Goal: Information Seeking & Learning: Understand process/instructions

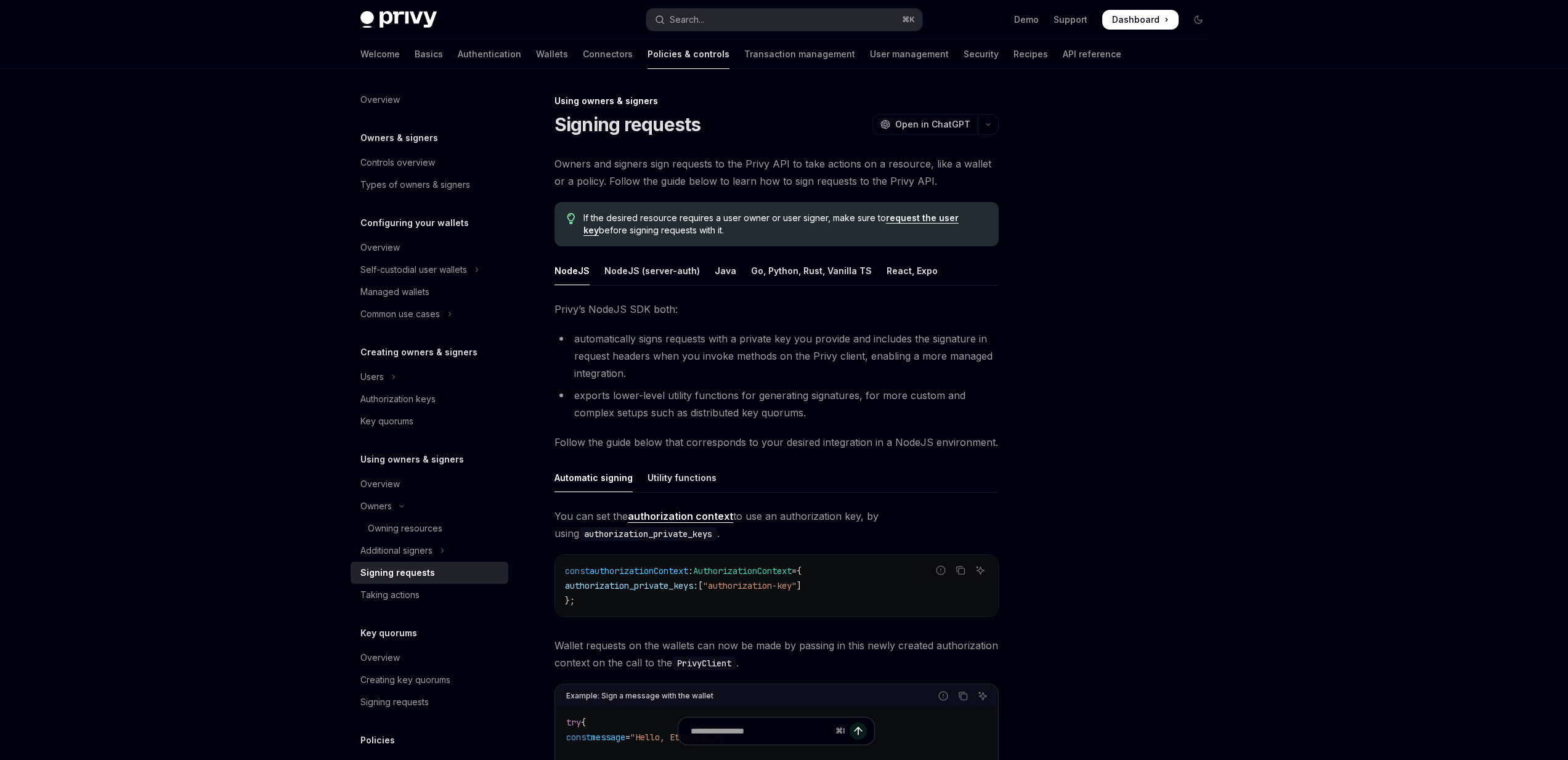
scroll to position [80, 0]
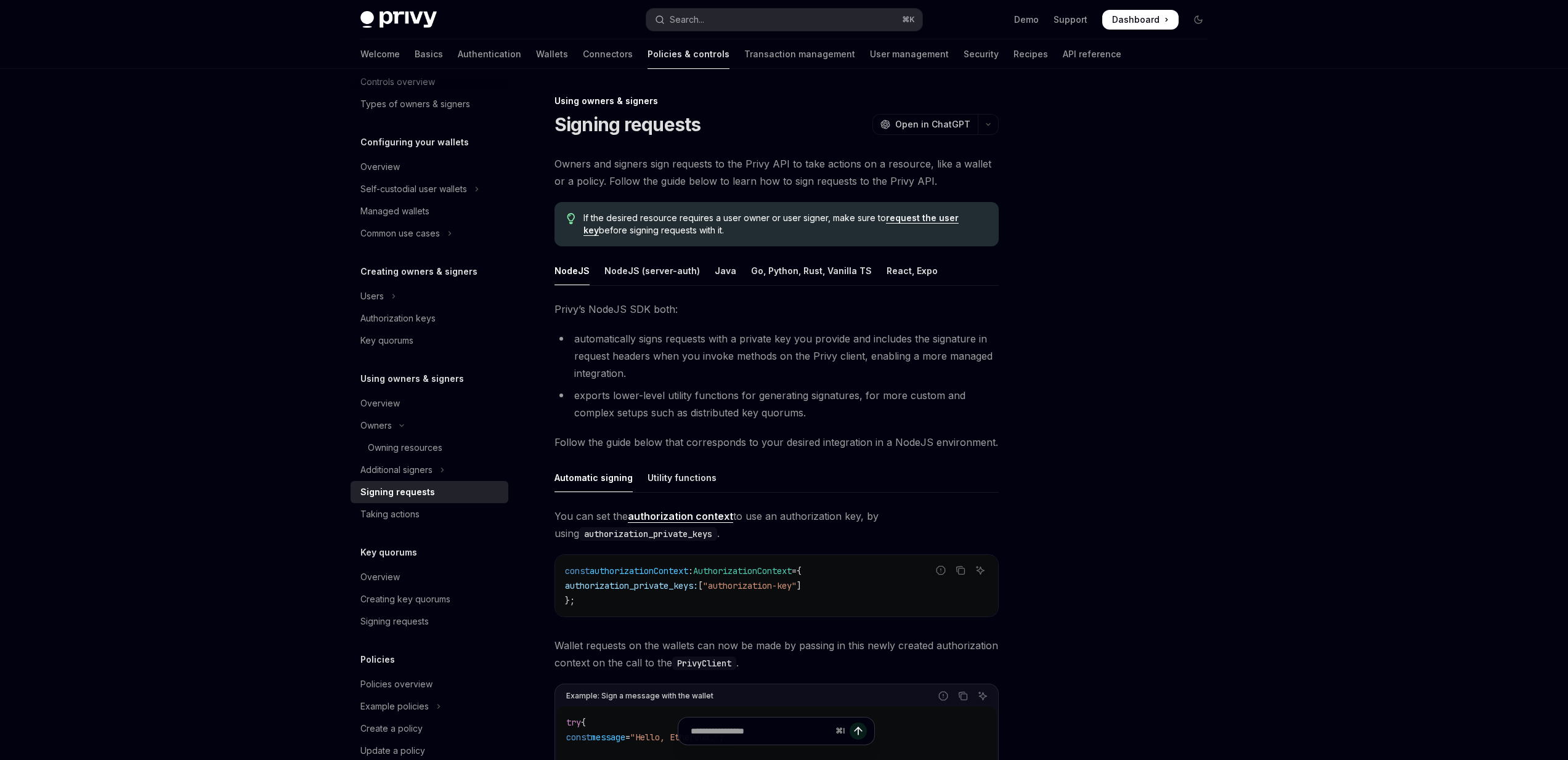
click at [559, 100] on div "Using owners & signers" at bounding box center [776, 101] width 444 height 12
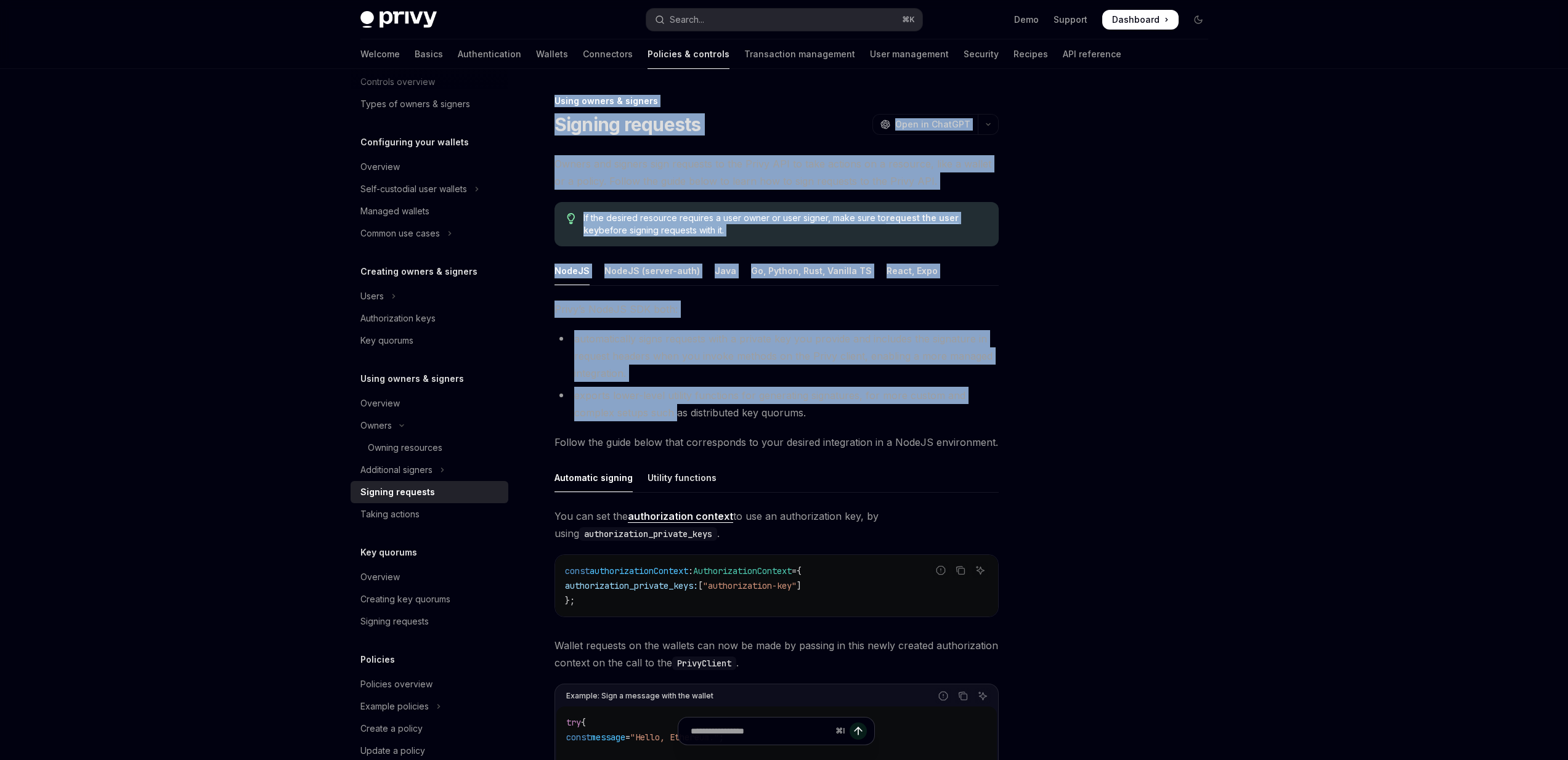
drag, startPoint x: 559, startPoint y: 100, endPoint x: 674, endPoint y: 414, distance: 334.4
click at [674, 414] on div "Using owners & signers Signing requests OpenAI Open in ChatGPT OpenAI Open in C…" at bounding box center [661, 637] width 680 height 1087
click at [674, 414] on li "exports lower-level utility functions for generating signatures, for more custo…" at bounding box center [776, 404] width 444 height 34
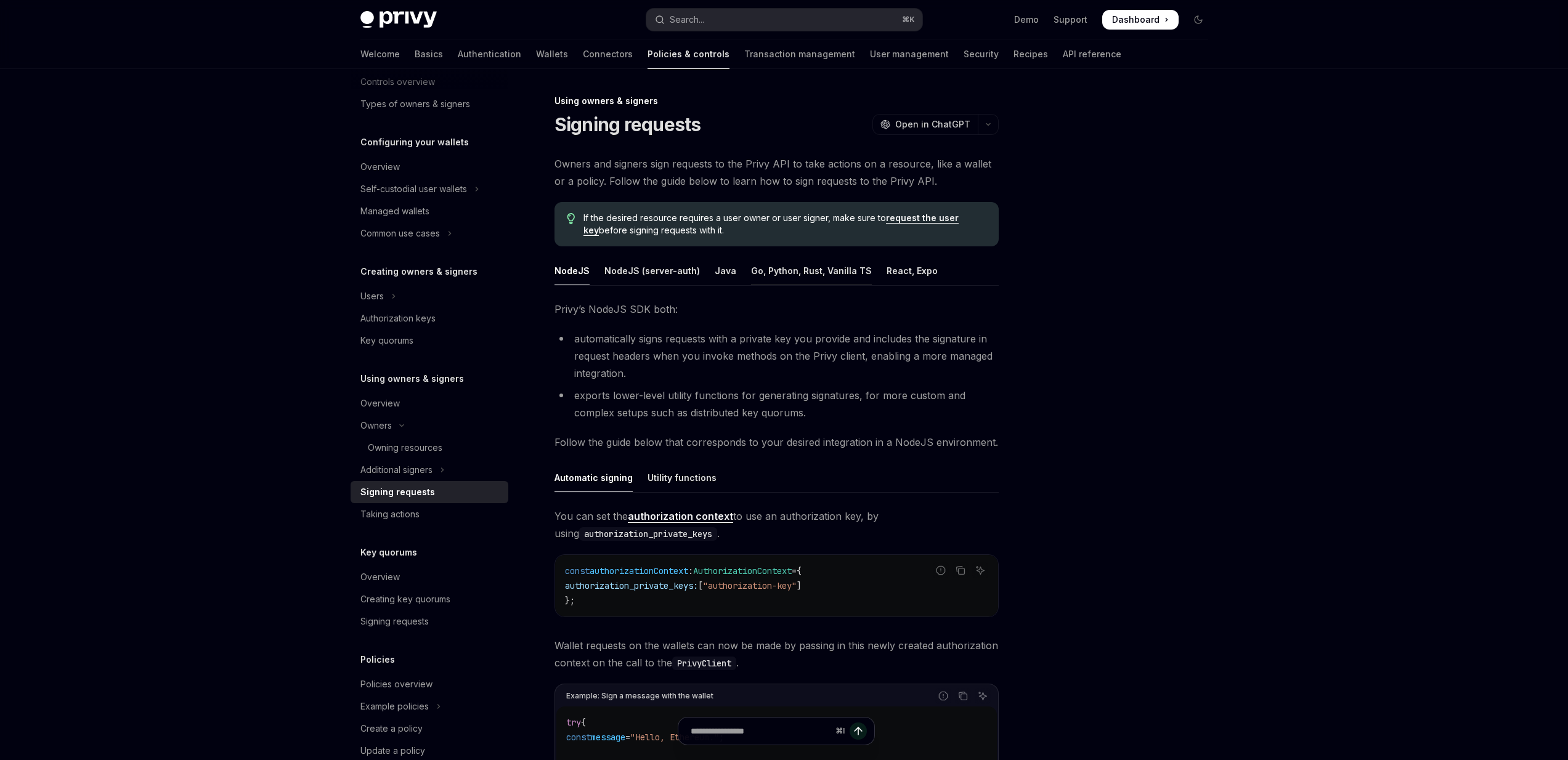
click at [815, 275] on div "Go, Python, Rust, Vanilla TS" at bounding box center [811, 270] width 121 height 29
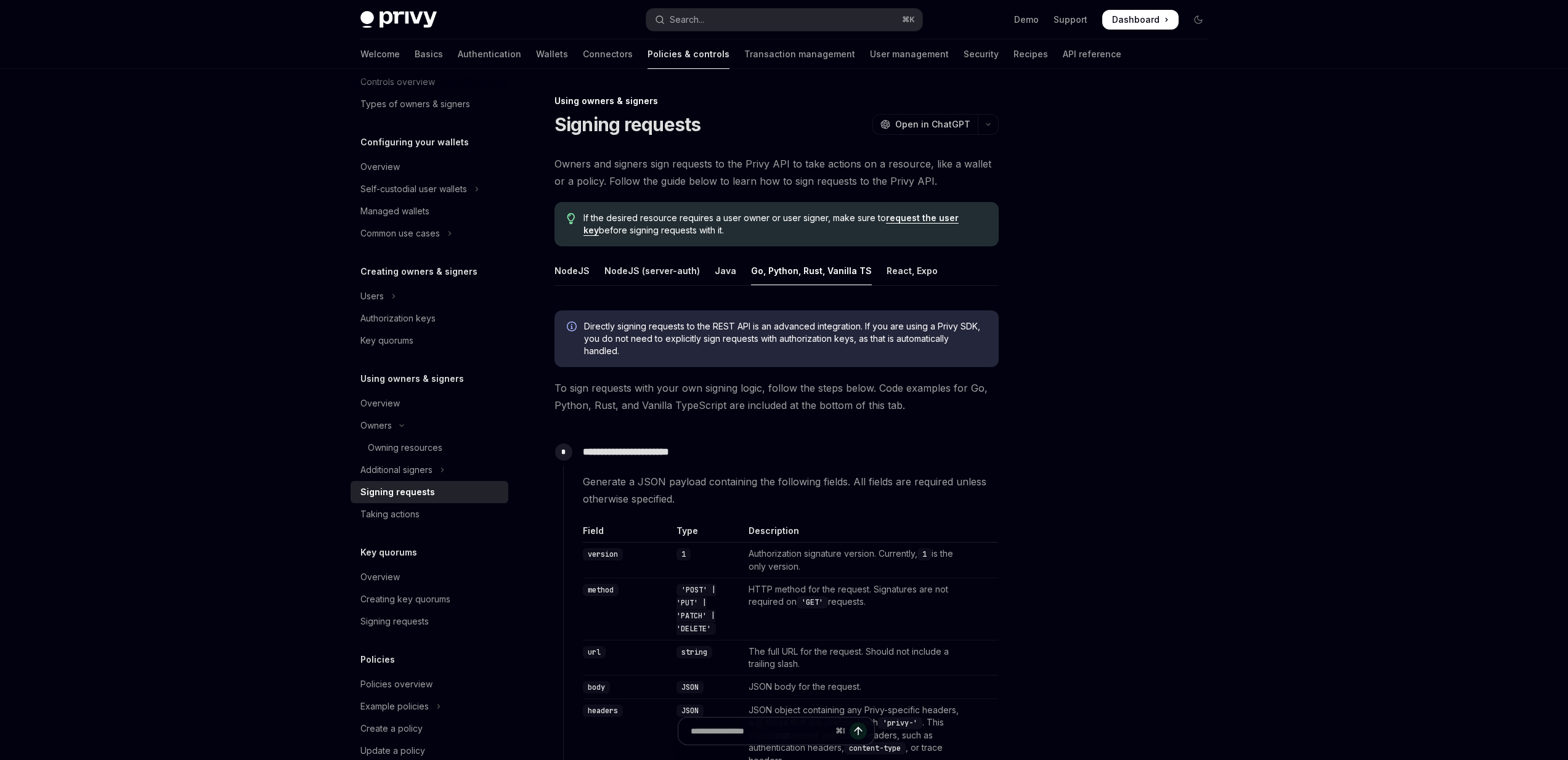
click at [555, 100] on div "Using owners & signers" at bounding box center [776, 101] width 444 height 12
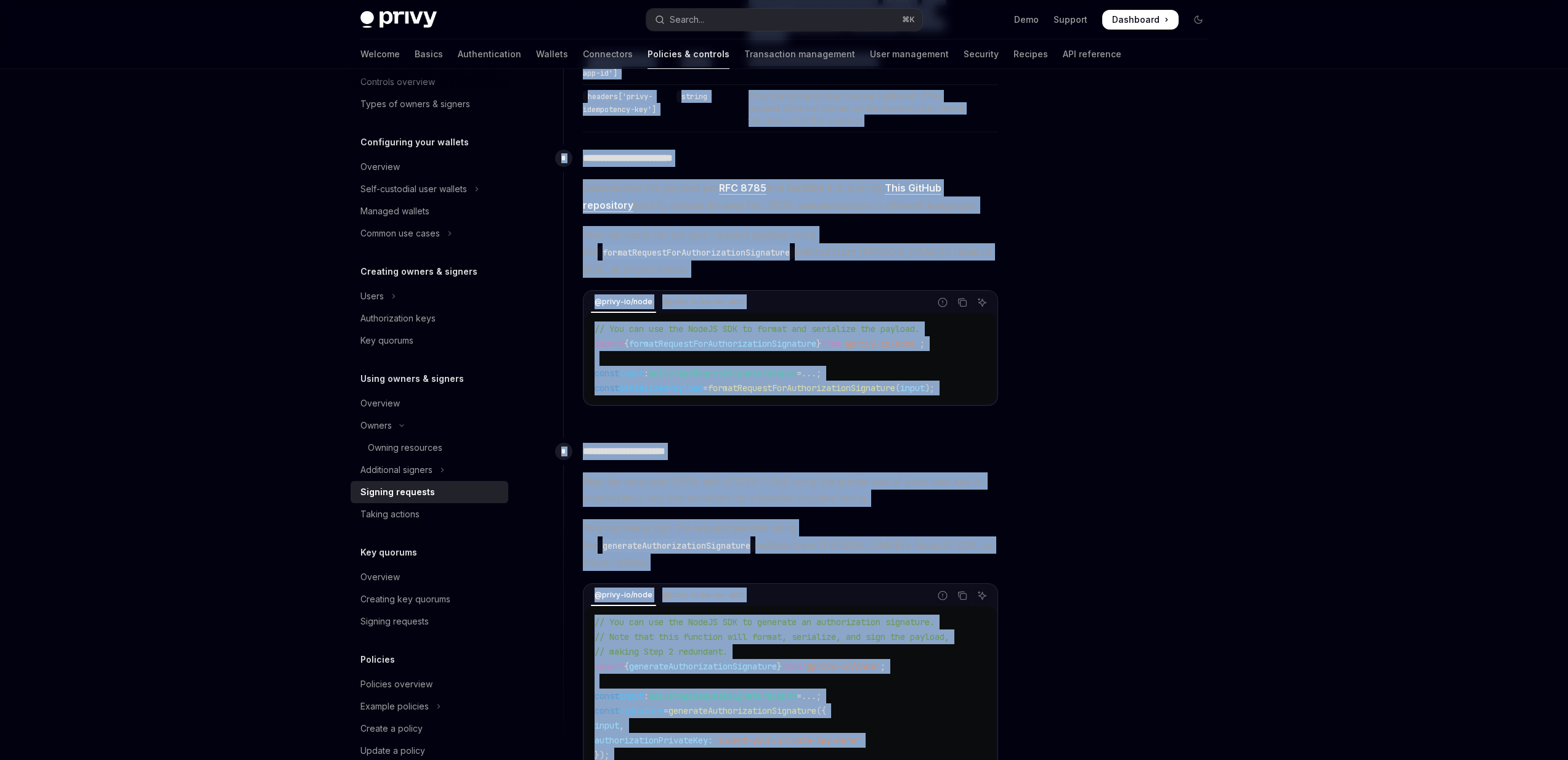
scroll to position [1015, 0]
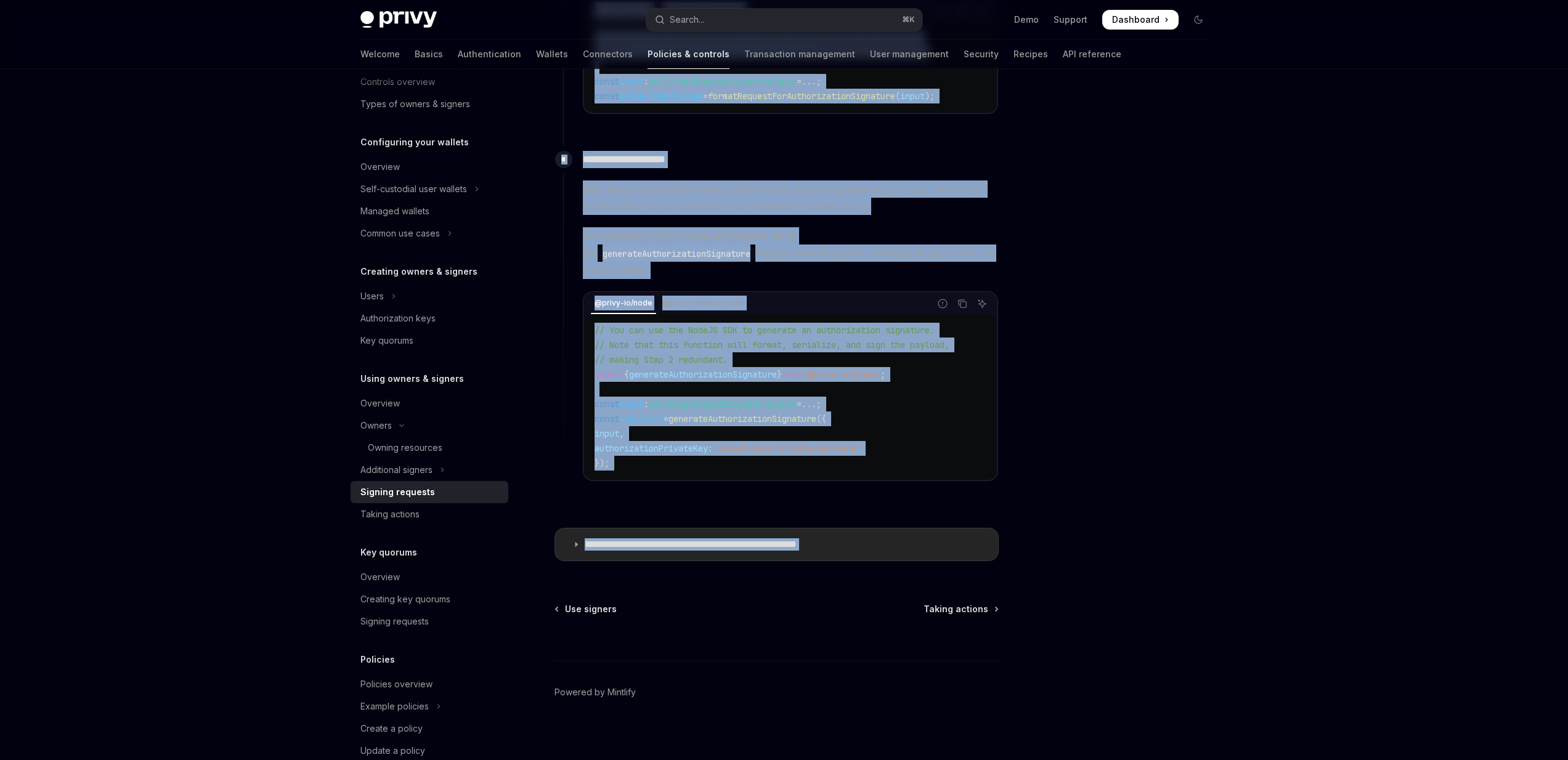
drag, startPoint x: 555, startPoint y: 100, endPoint x: 677, endPoint y: 545, distance: 461.4
click at [677, 545] on summary "**********" at bounding box center [776, 544] width 443 height 32
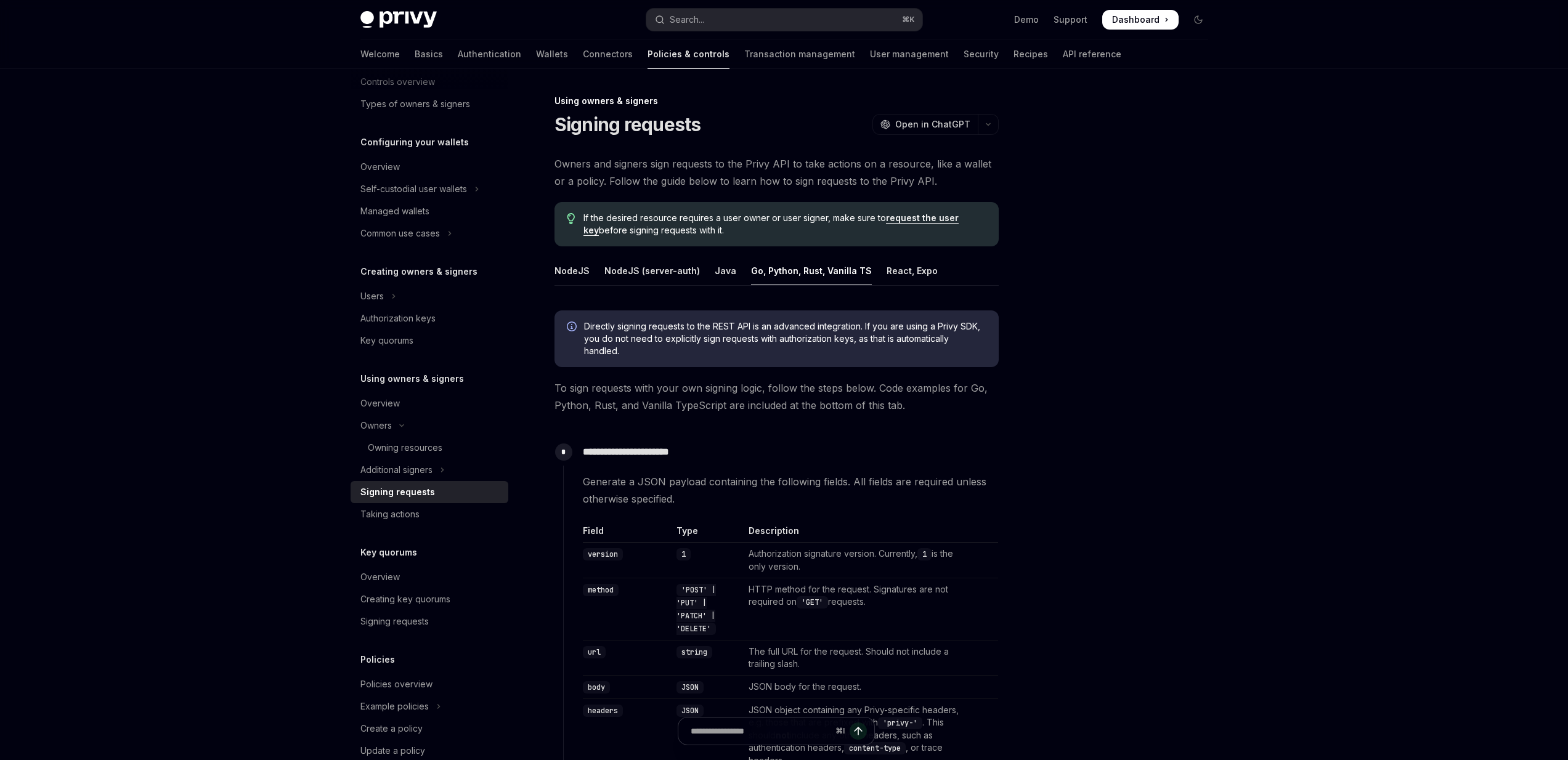
click at [560, 96] on div "Using owners & signers" at bounding box center [776, 101] width 444 height 12
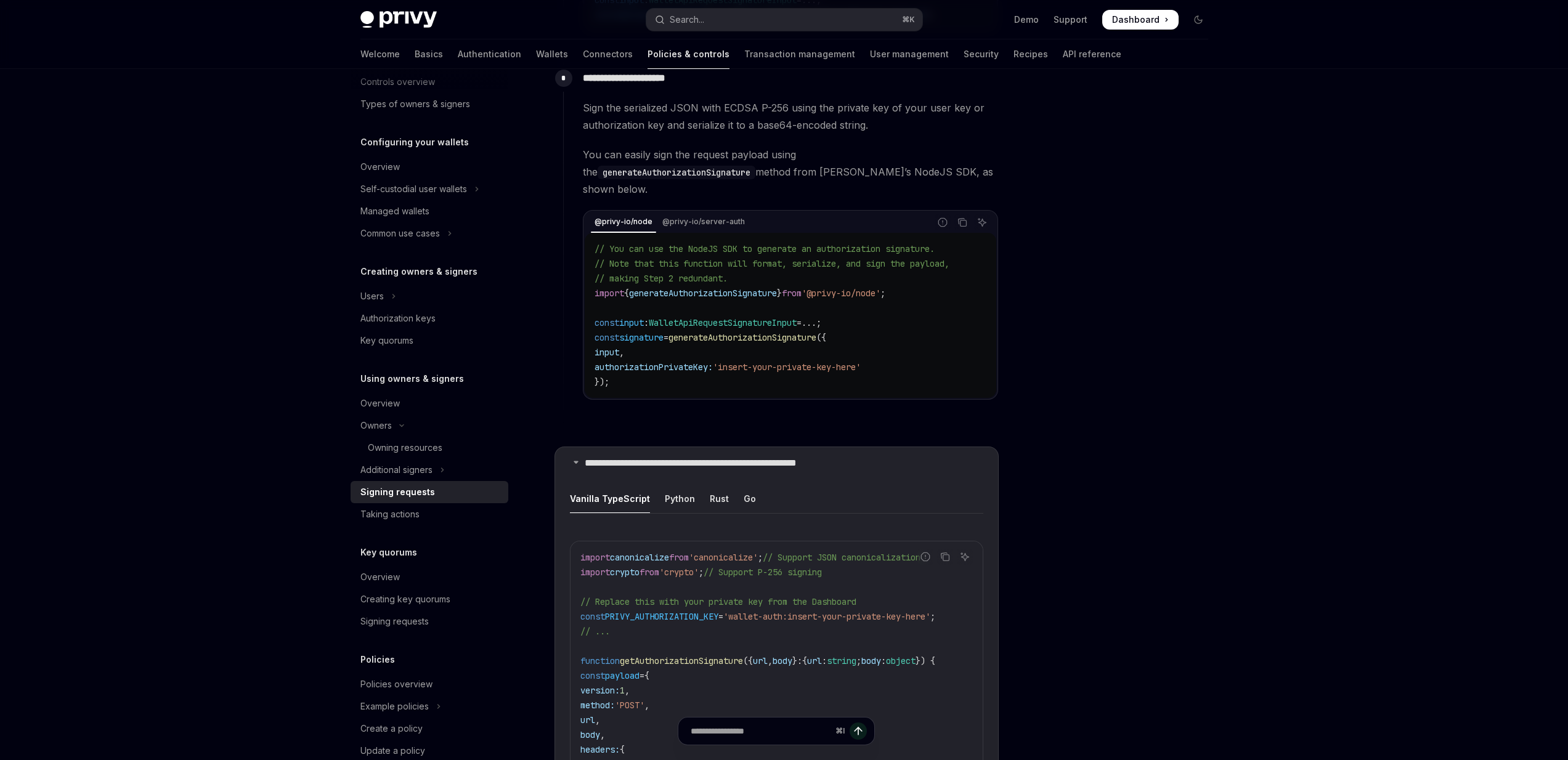
scroll to position [1244, 0]
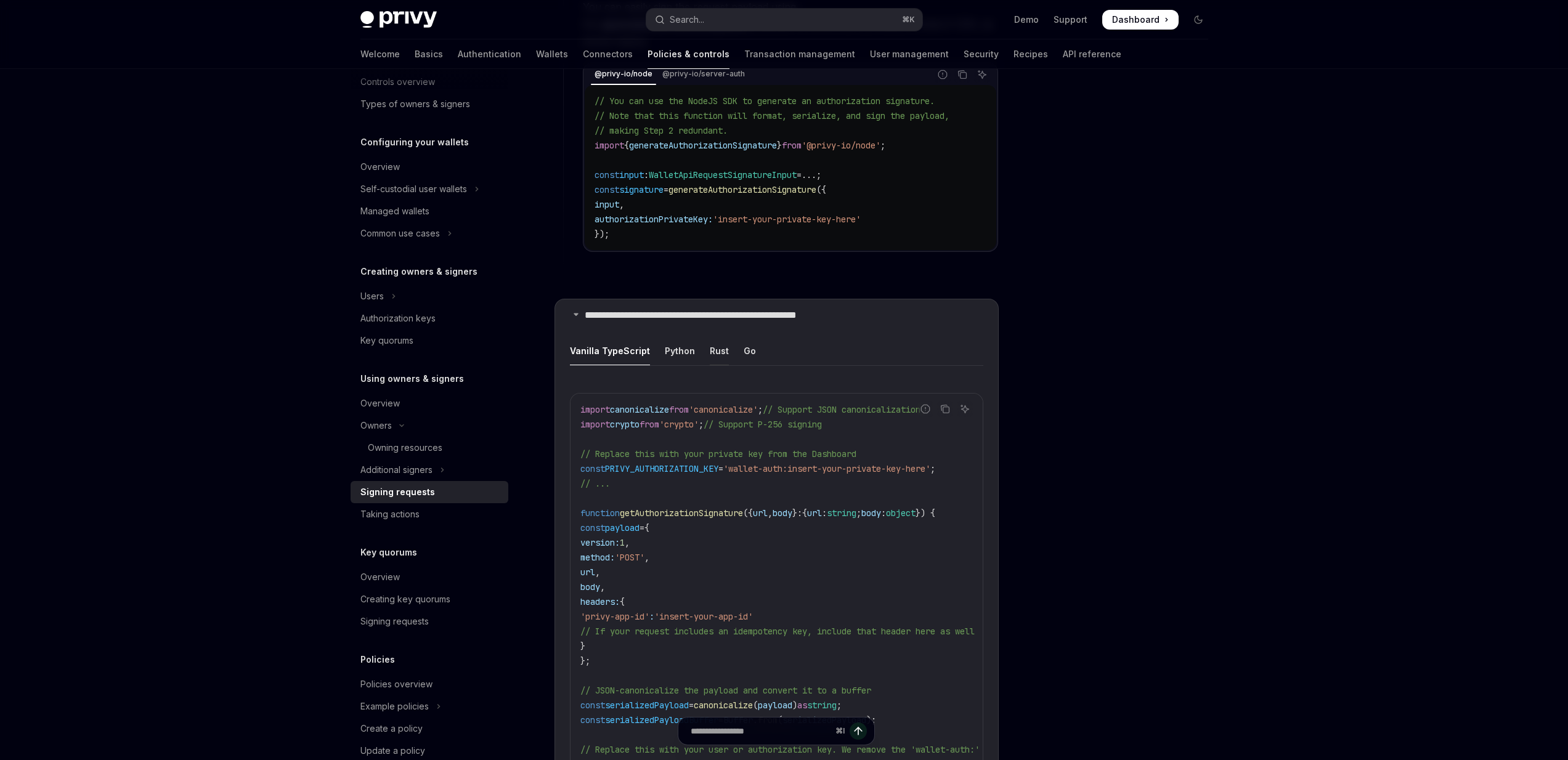
click at [710, 336] on div "Rust" at bounding box center [720, 350] width 19 height 29
type textarea "*"
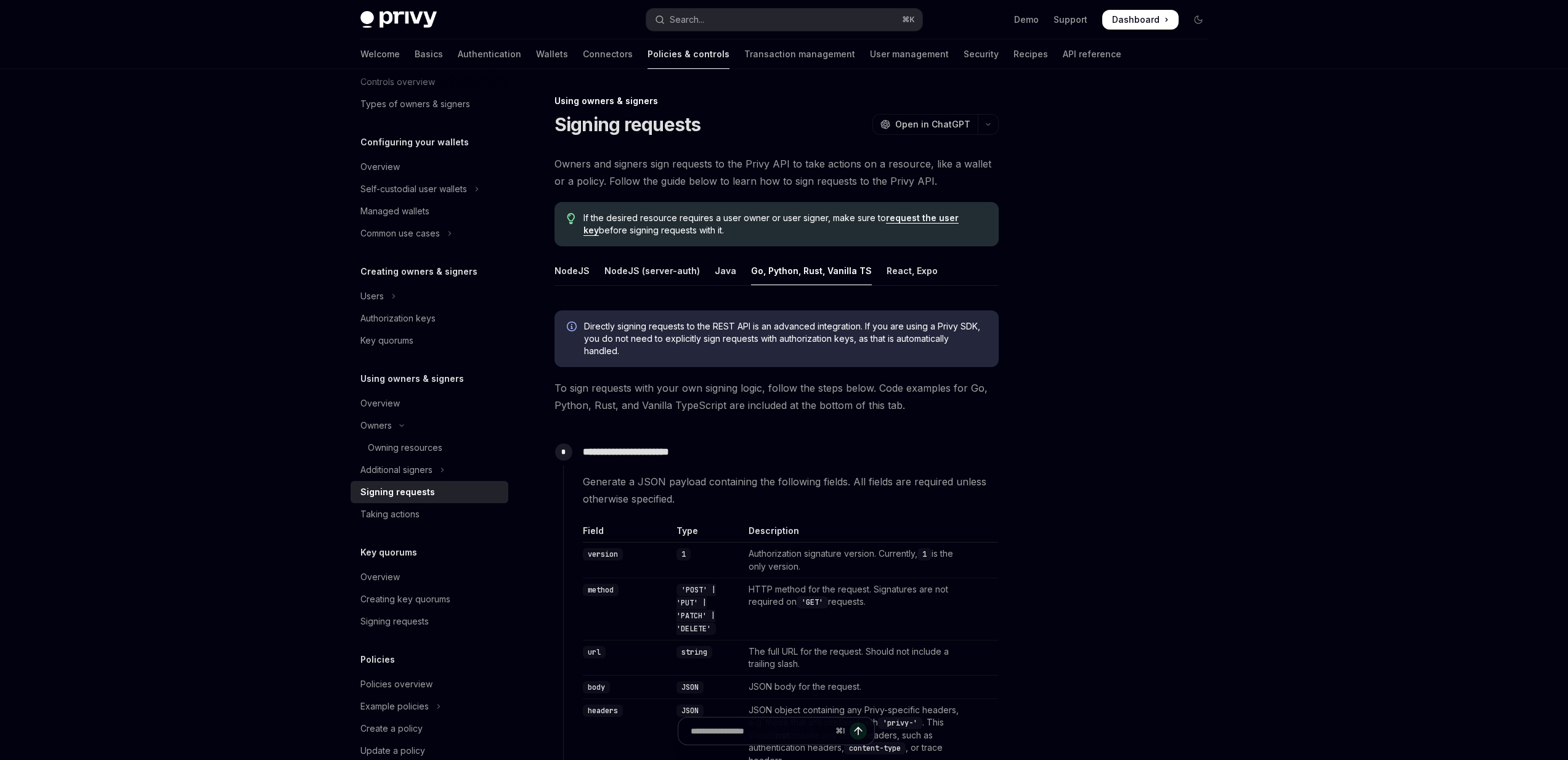
click at [561, 101] on div "Using owners & signers" at bounding box center [776, 101] width 444 height 12
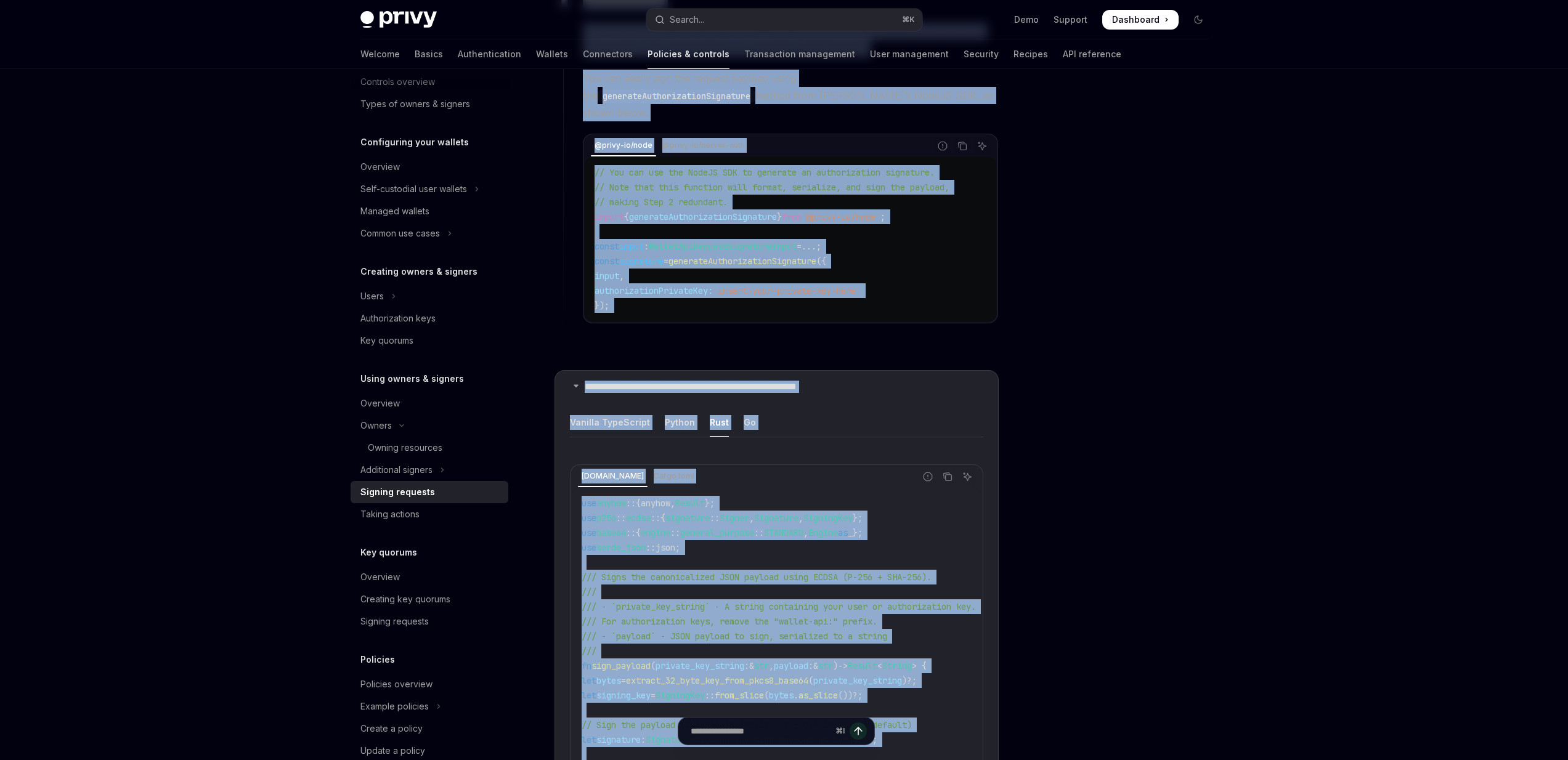
scroll to position [2424, 0]
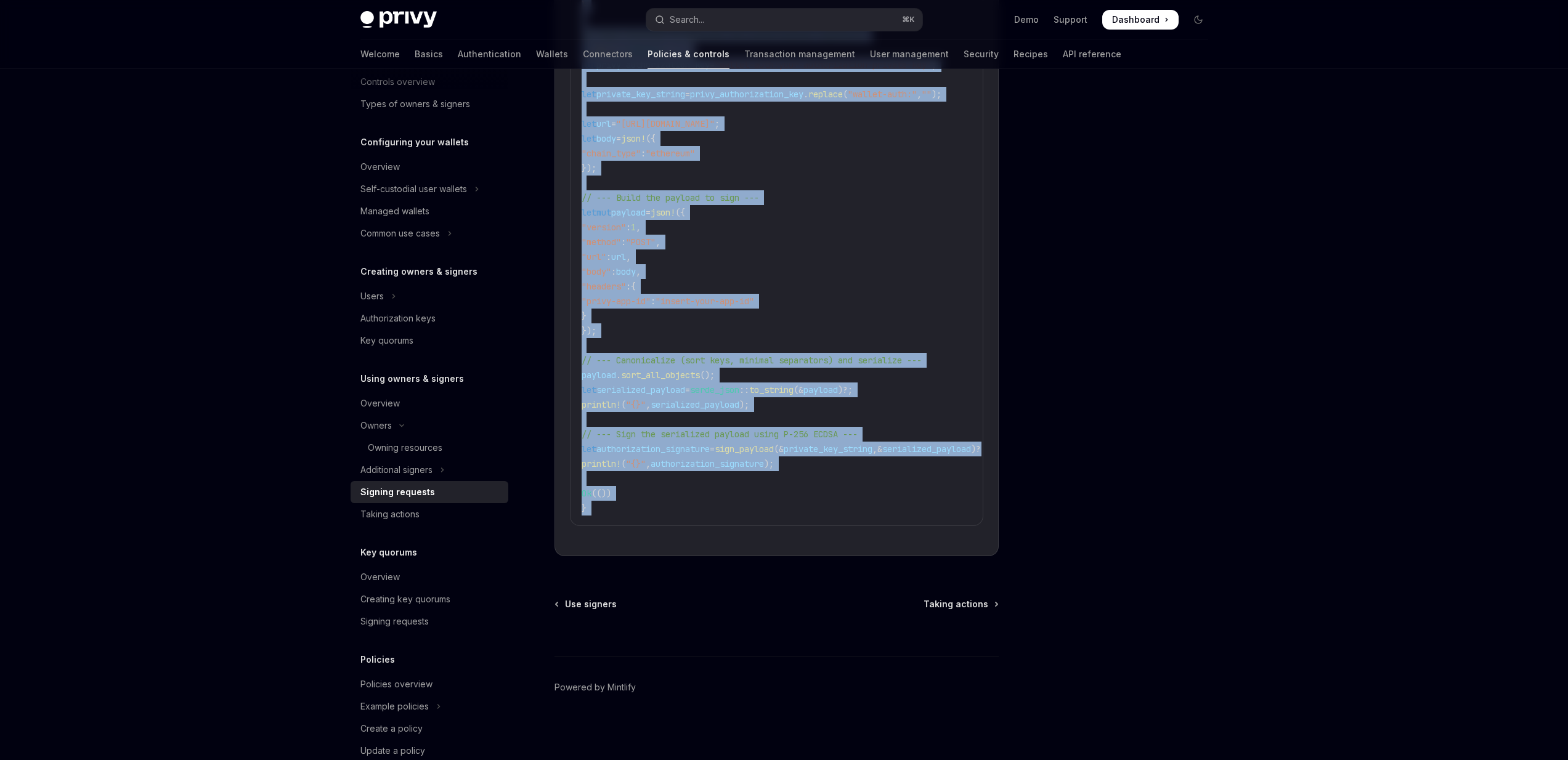
drag, startPoint x: 561, startPoint y: 101, endPoint x: 648, endPoint y: 500, distance: 408.4
copy div "**********"
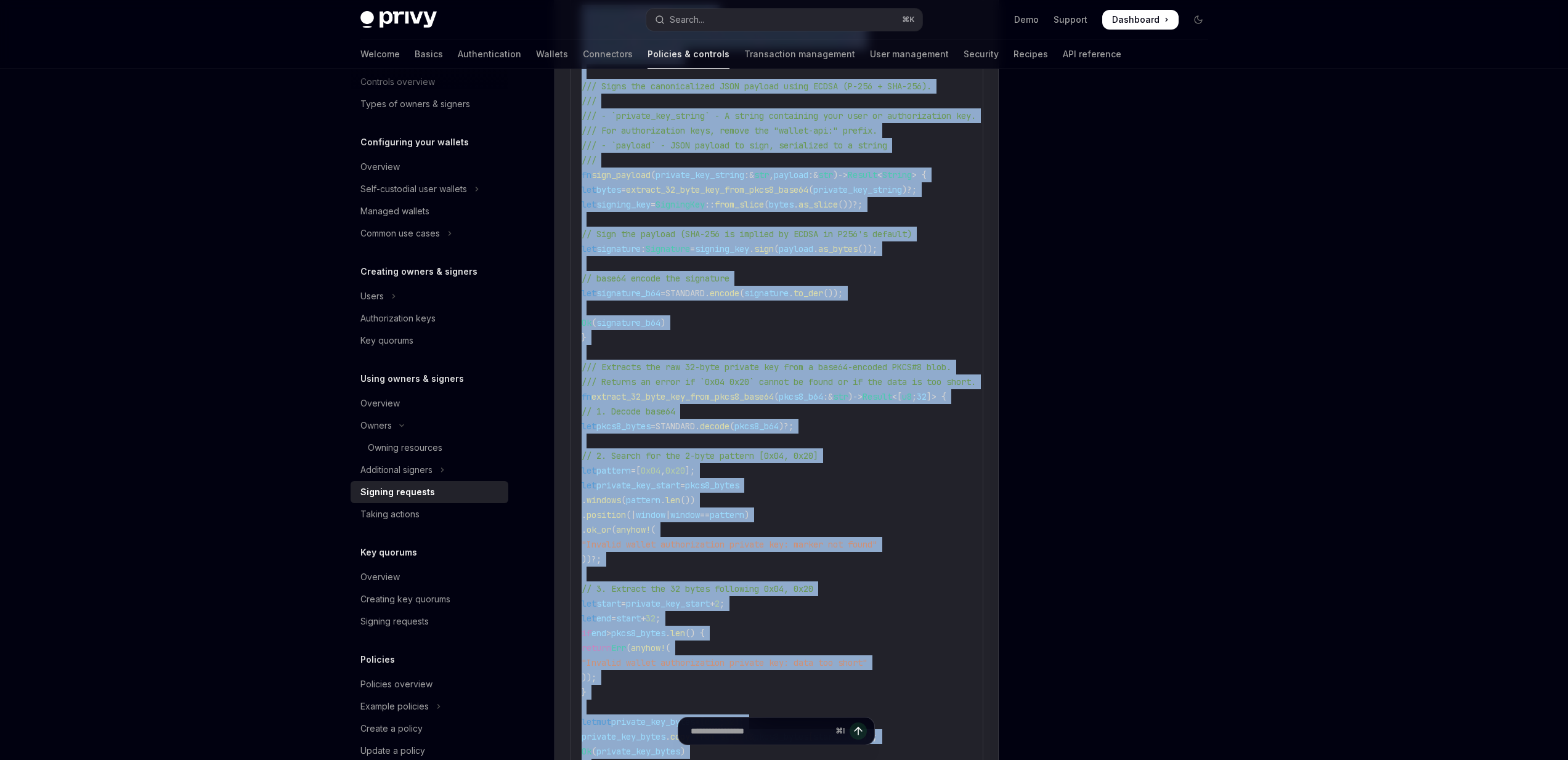
scroll to position [1660, 0]
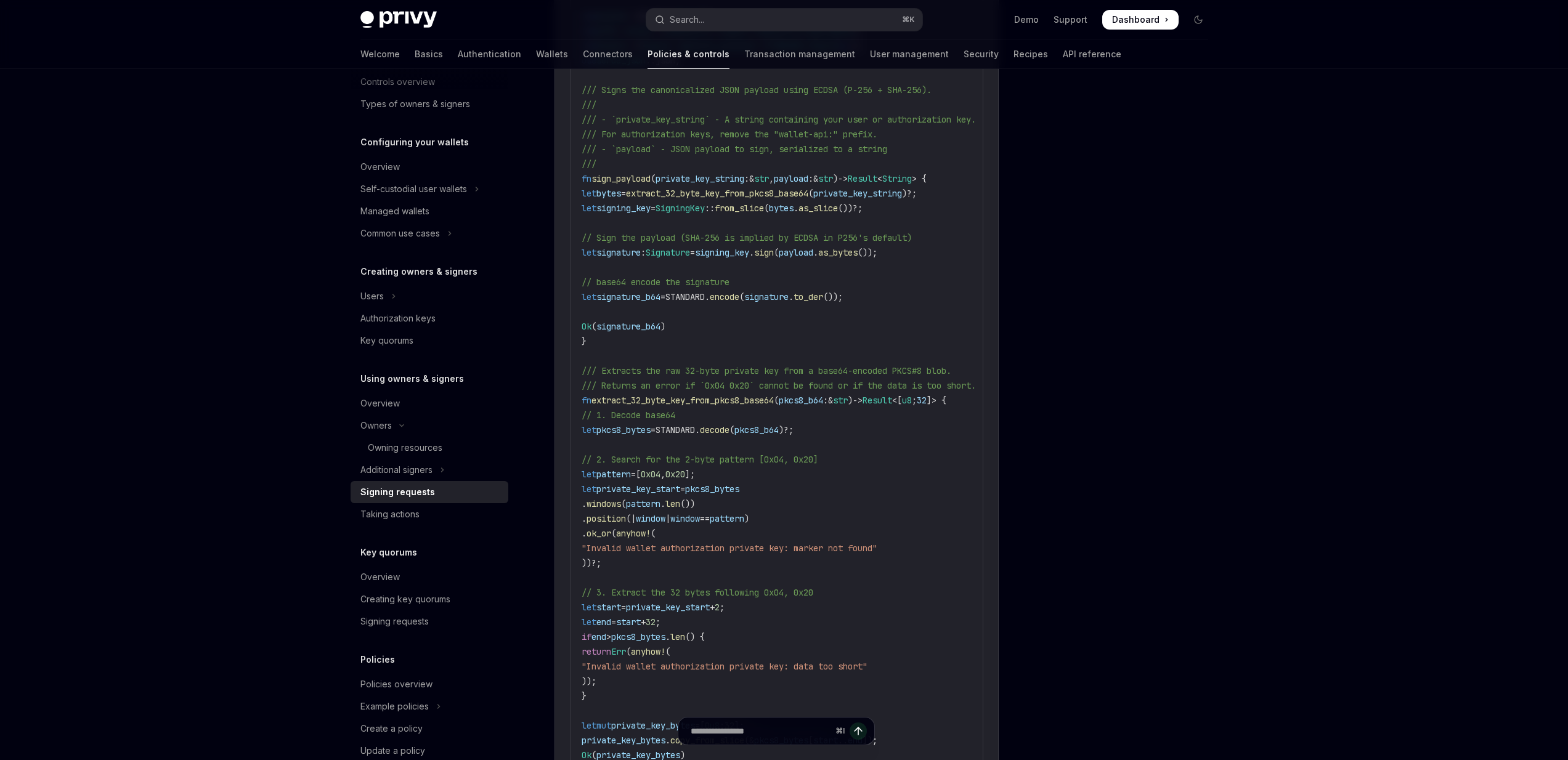
click at [889, 297] on code "use anyhow :: {anyhow, Result }; use p256 :: ecdsa :: { signature :: Signer , S…" at bounding box center [798, 645] width 433 height 1271
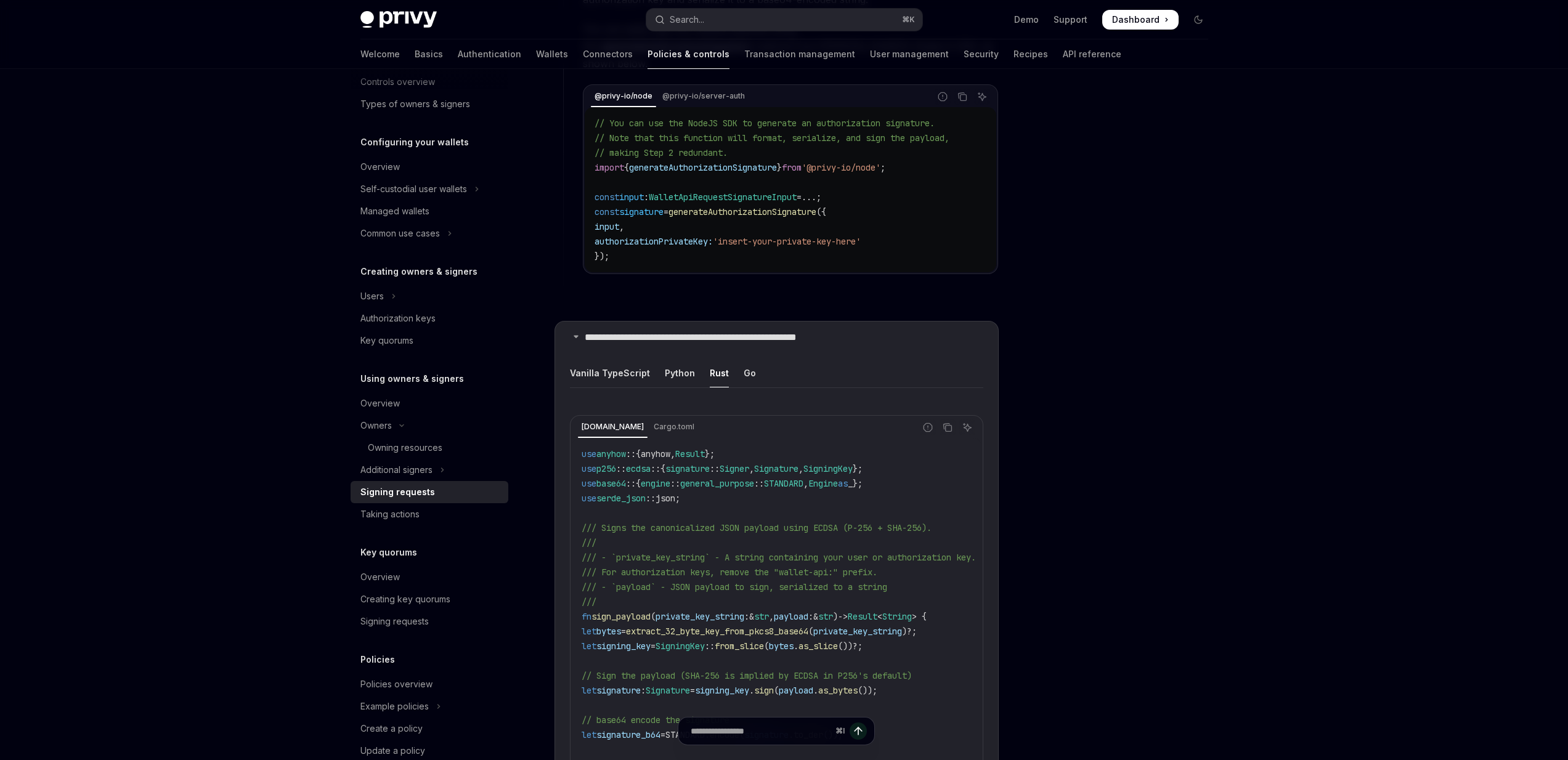
scroll to position [1405, 0]
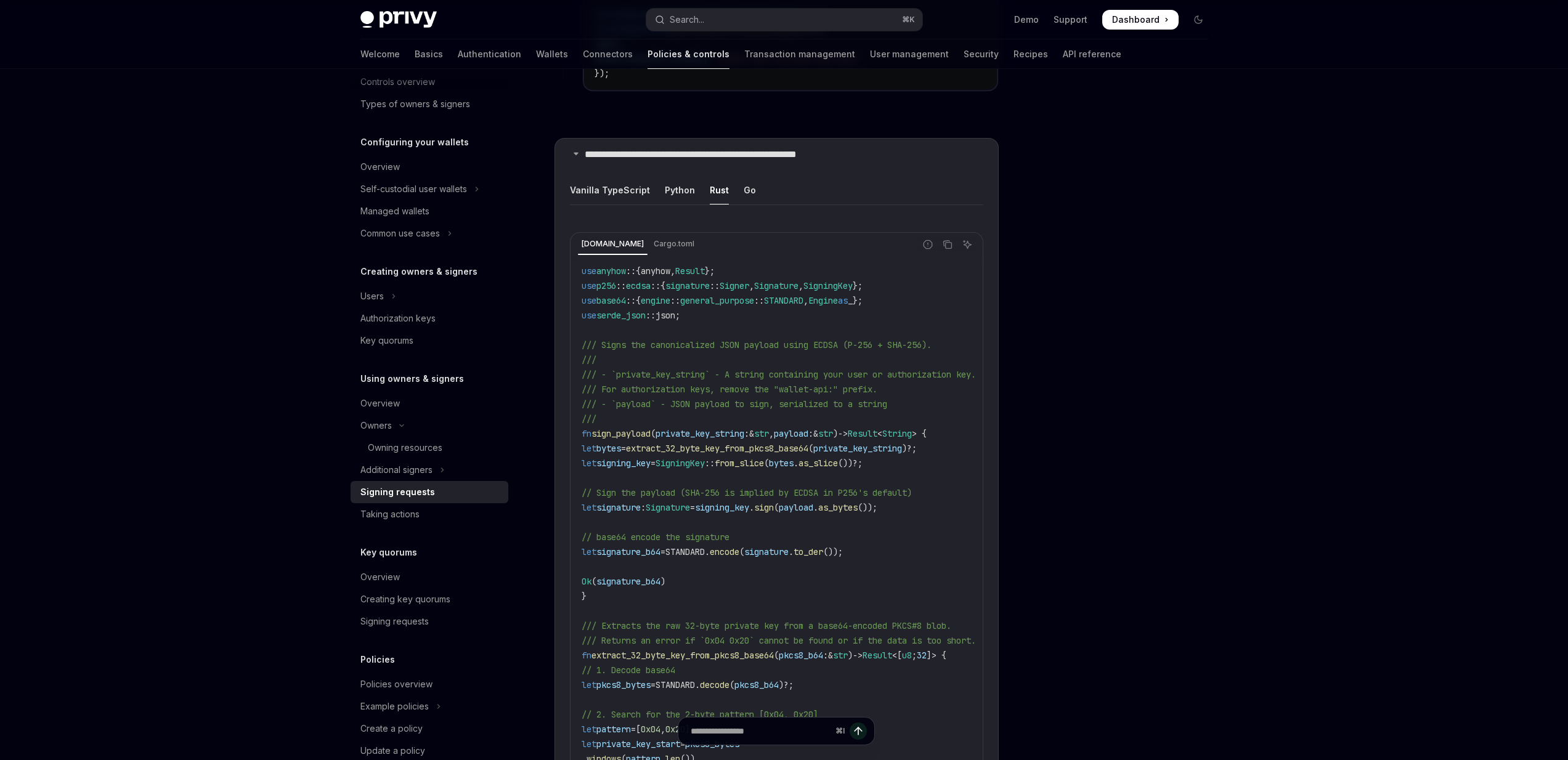
click at [588, 265] on span "use" at bounding box center [589, 271] width 15 height 11
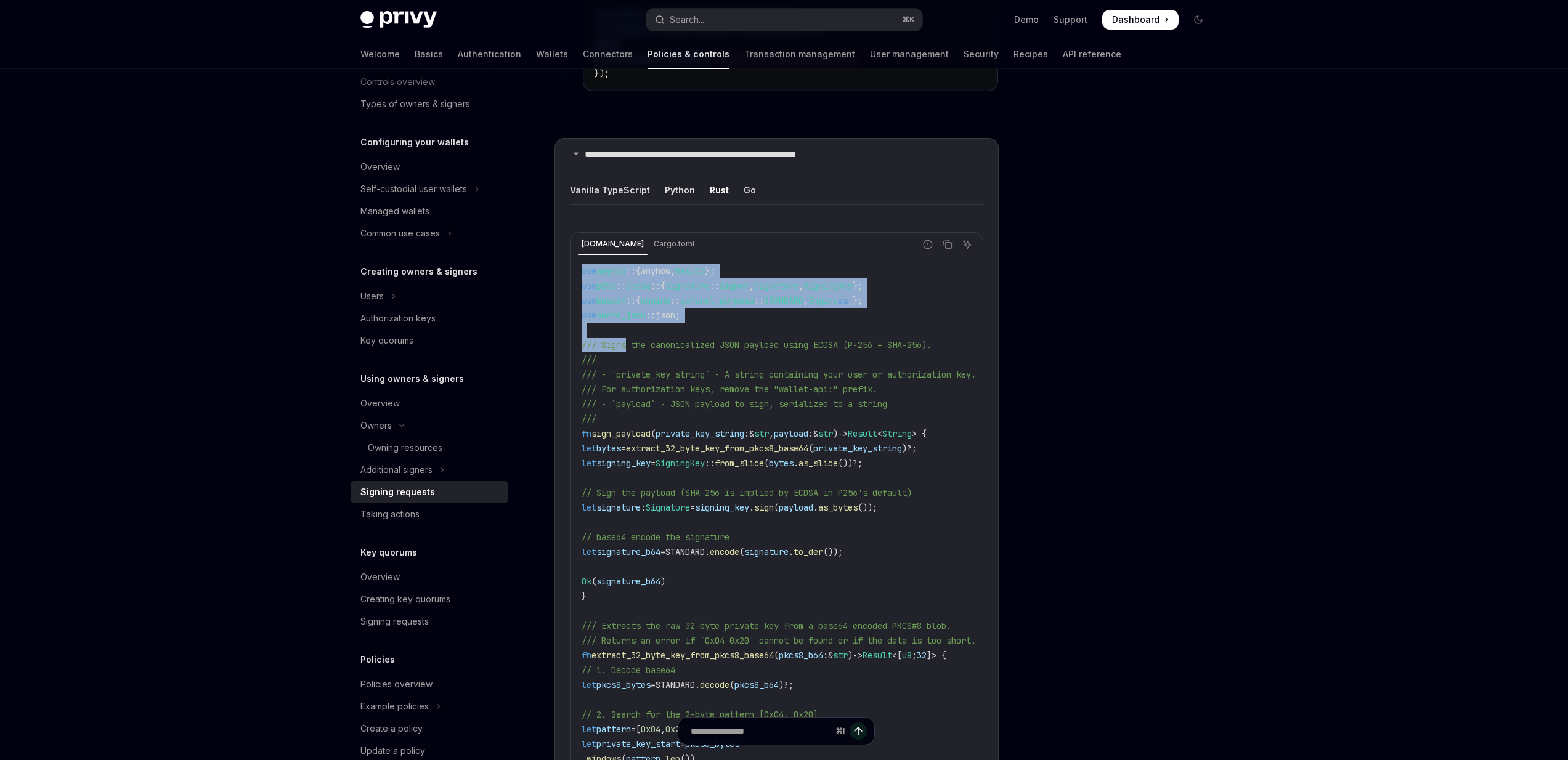
drag, startPoint x: 588, startPoint y: 262, endPoint x: 611, endPoint y: 334, distance: 75.6
click at [947, 239] on icon "Copy the contents from the code block" at bounding box center [947, 244] width 10 height 10
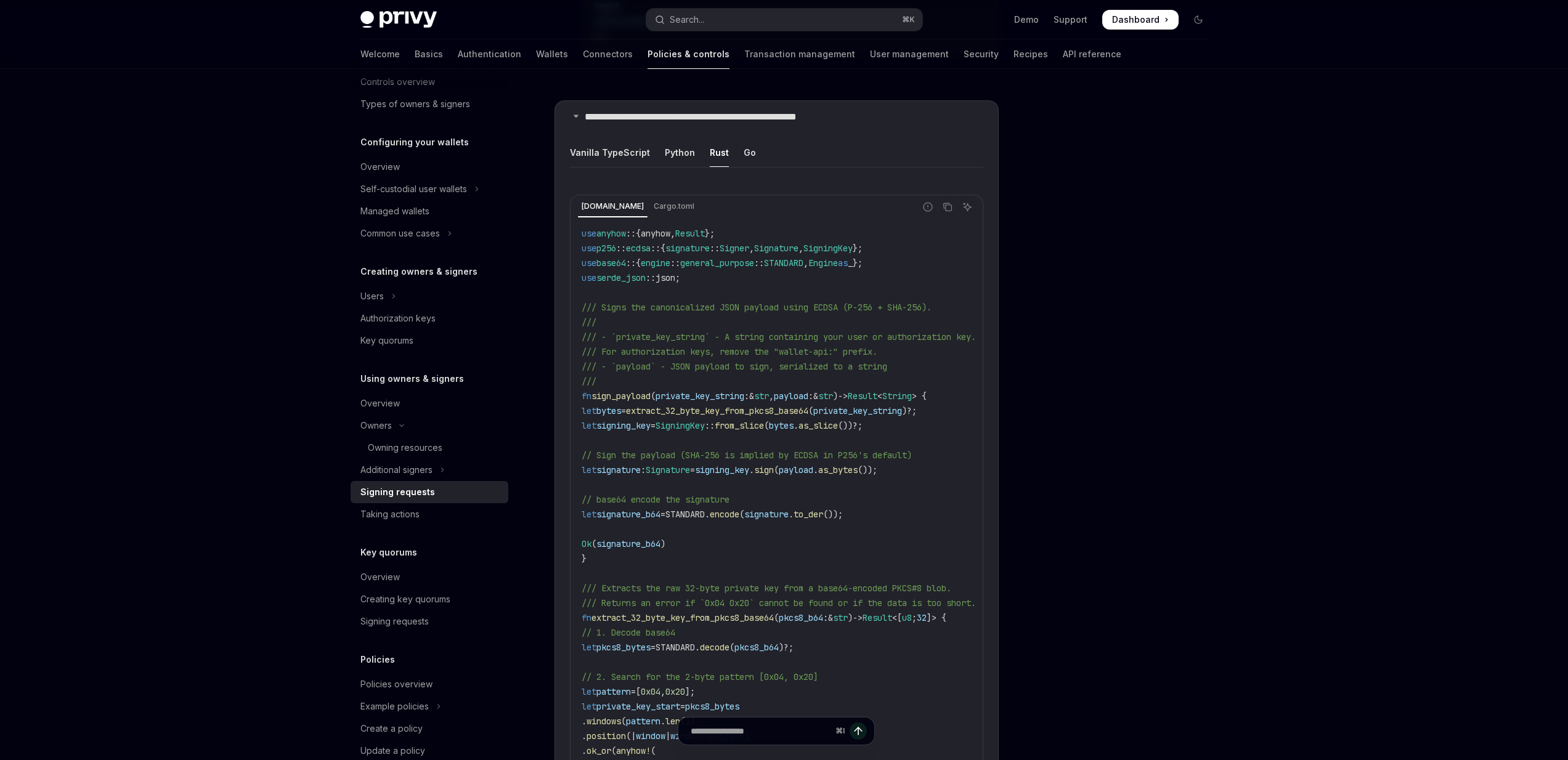
scroll to position [1442, 0]
click at [587, 303] on span "/// Signs the canonicalized JSON payload using ECDSA (P-256 + SHA-256)." at bounding box center [757, 308] width 350 height 11
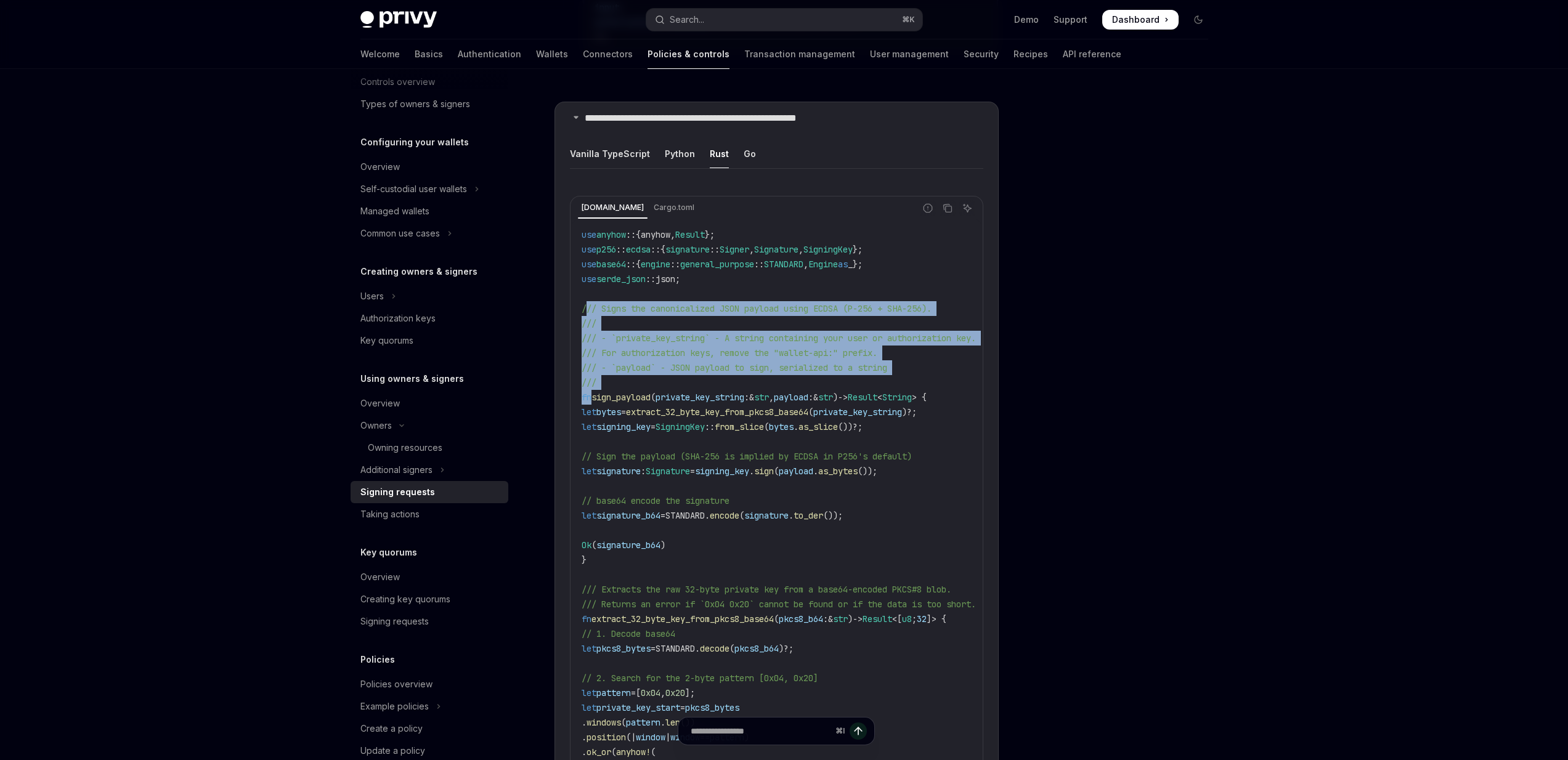
drag, startPoint x: 587, startPoint y: 295, endPoint x: 587, endPoint y: 393, distance: 98.0
click at [587, 393] on span "fn" at bounding box center [586, 397] width 10 height 11
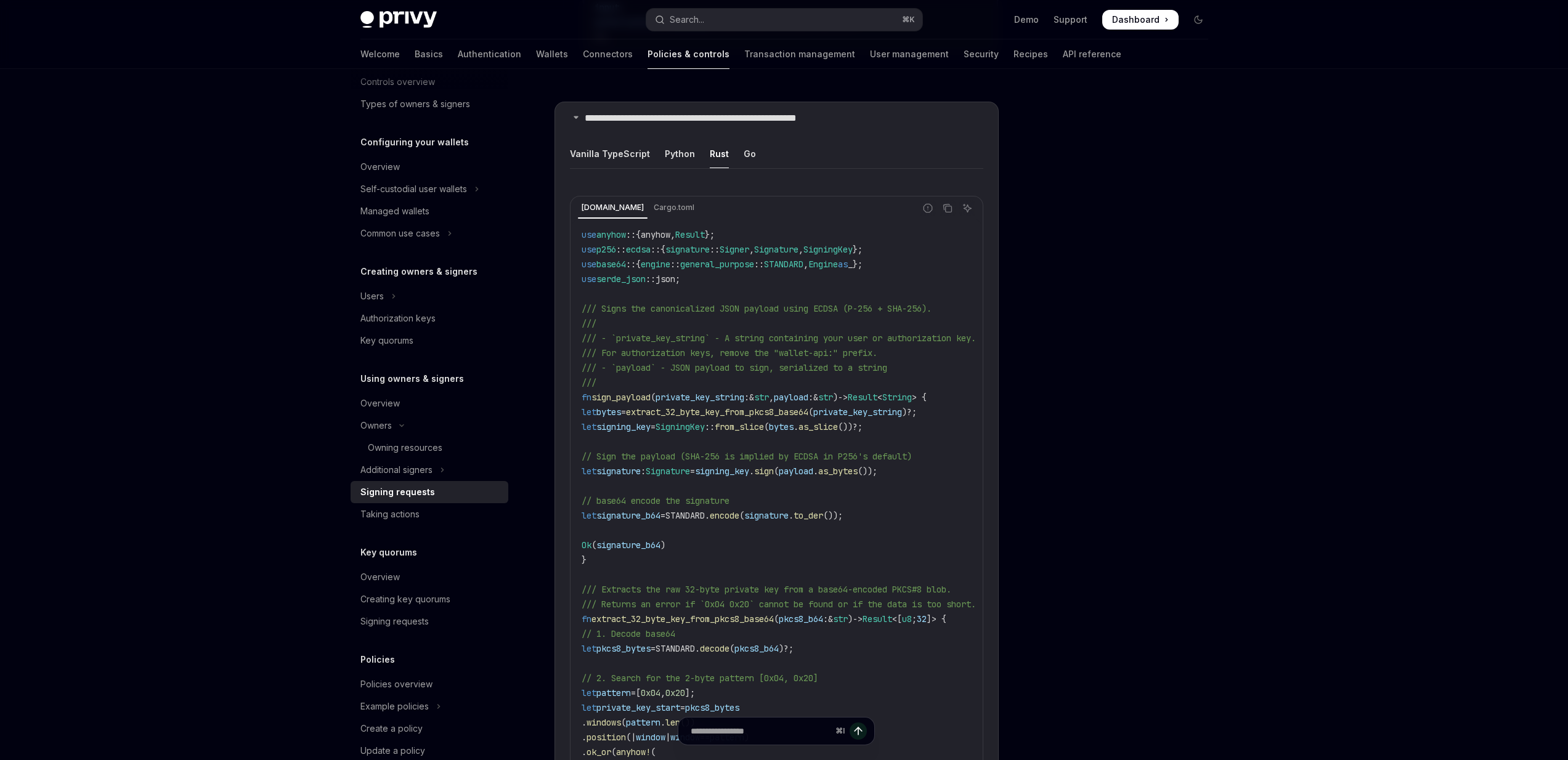
click at [582, 392] on span "fn" at bounding box center [586, 397] width 10 height 11
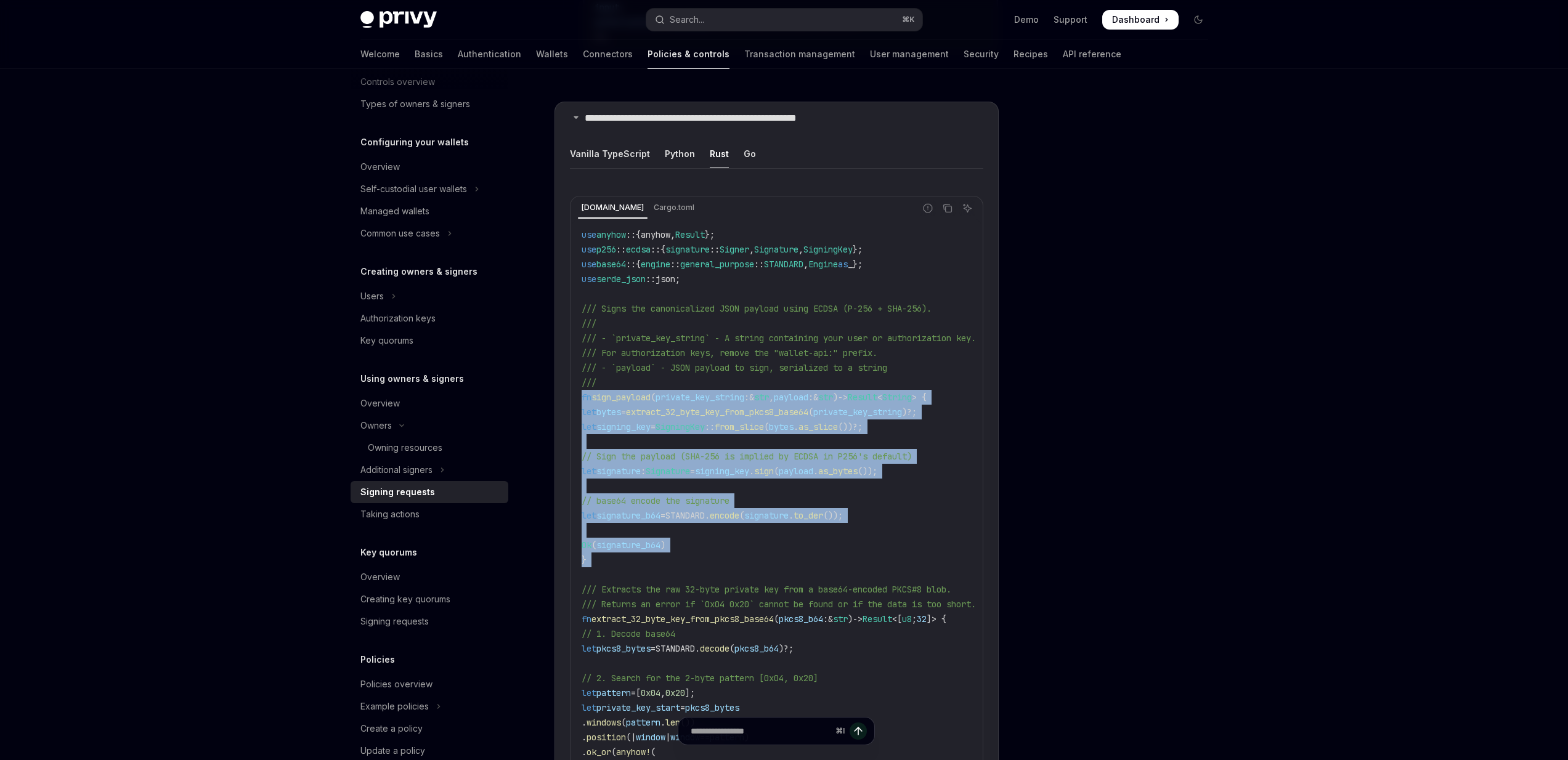
drag, startPoint x: 582, startPoint y: 392, endPoint x: 633, endPoint y: 553, distance: 168.9
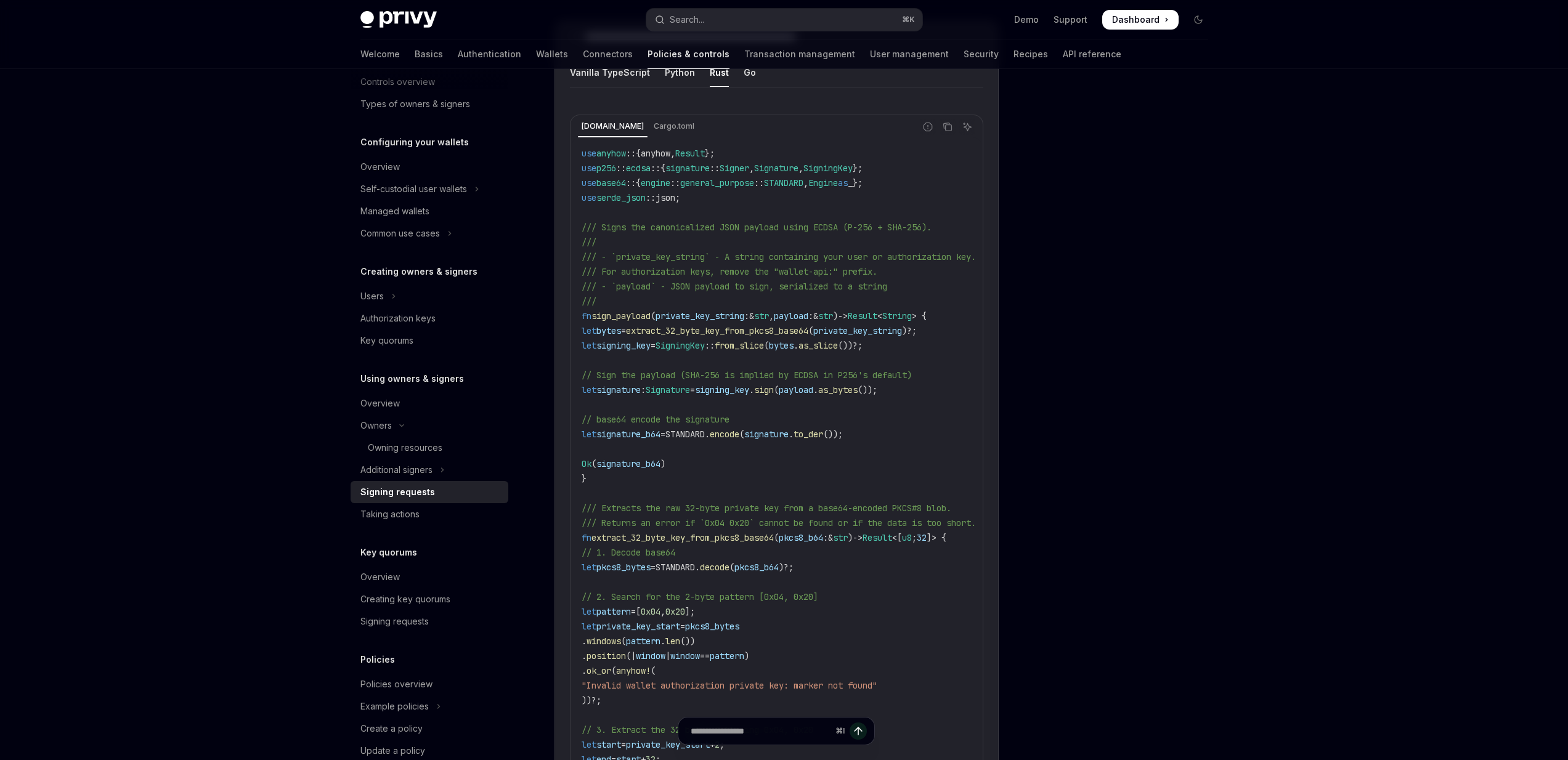
scroll to position [1521, 0]
click at [607, 267] on span "/// For authorization keys, remove the "wallet-api:" prefix." at bounding box center [729, 272] width 296 height 11
drag, startPoint x: 607, startPoint y: 264, endPoint x: 855, endPoint y: 264, distance: 248.0
click at [855, 267] on span "/// For authorization keys, remove the "wallet-api:" prefix." at bounding box center [729, 272] width 296 height 11
click at [854, 267] on span "/// For authorization keys, remove the "wallet-api:" prefix." at bounding box center [729, 272] width 296 height 11
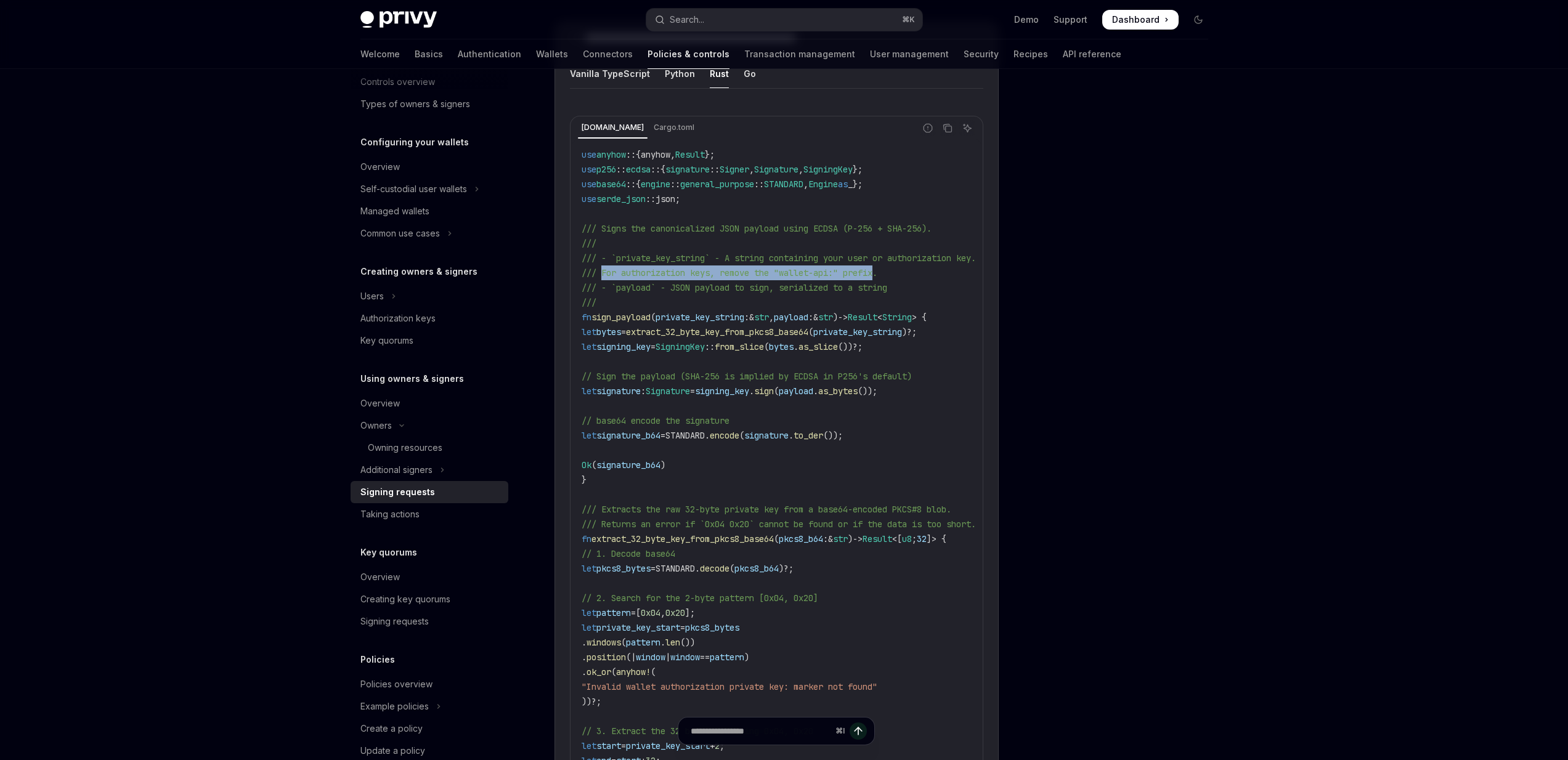
drag, startPoint x: 854, startPoint y: 264, endPoint x: 610, endPoint y: 269, distance: 244.1
click at [610, 269] on span "/// For authorization keys, remove the "wallet-api:" prefix." at bounding box center [729, 272] width 296 height 11
drag, startPoint x: 610, startPoint y: 269, endPoint x: 889, endPoint y: 265, distance: 279.0
click at [877, 267] on span "/// For authorization keys, remove the "wallet-api:" prefix." at bounding box center [729, 272] width 296 height 11
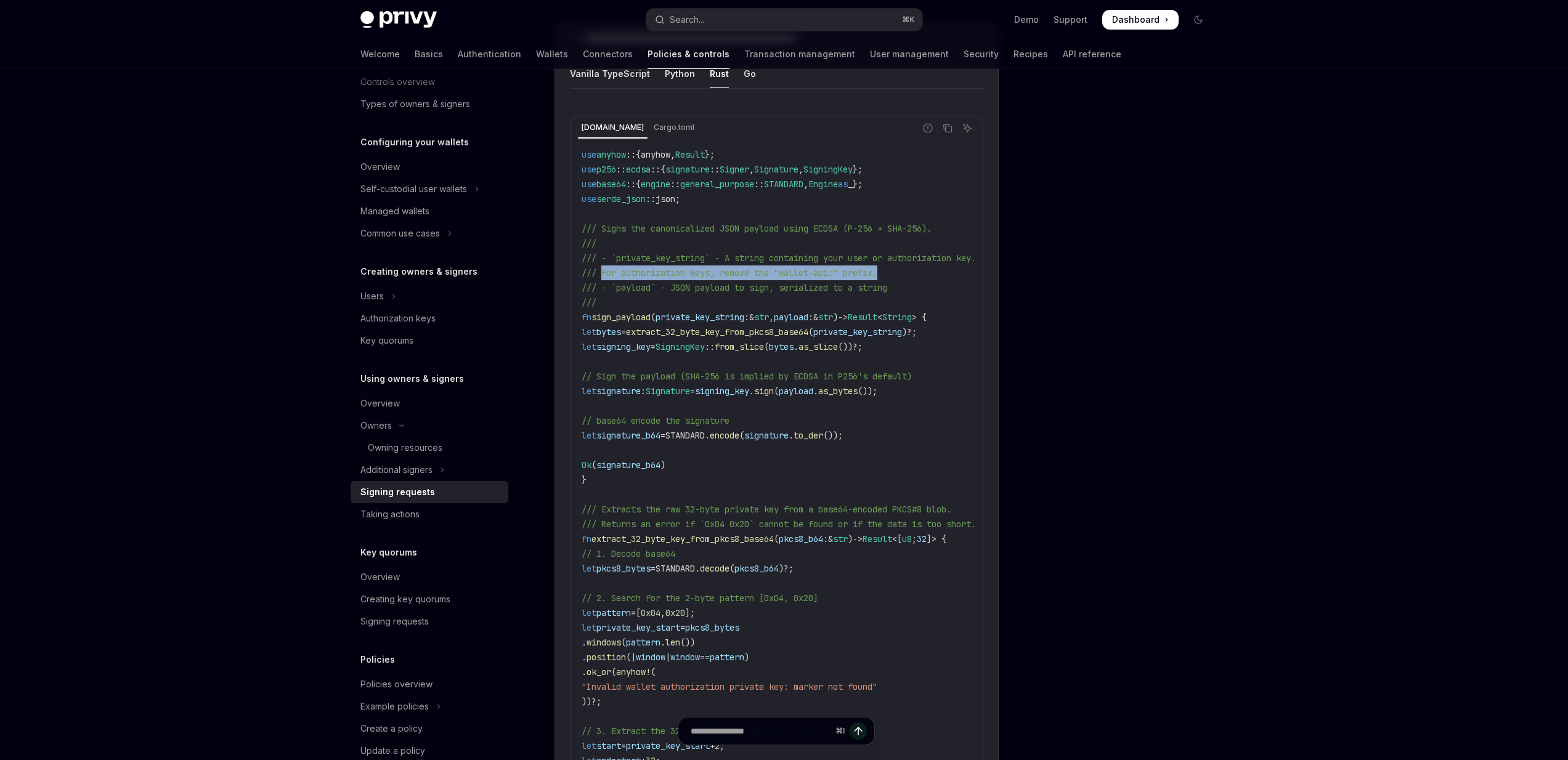
click at [877, 267] on span "/// For authorization keys, remove the "wallet-api:" prefix." at bounding box center [729, 272] width 296 height 11
drag, startPoint x: 889, startPoint y: 265, endPoint x: 594, endPoint y: 264, distance: 295.0
click at [594, 267] on span "/// For authorization keys, remove the "wallet-api:" prefix." at bounding box center [729, 272] width 296 height 11
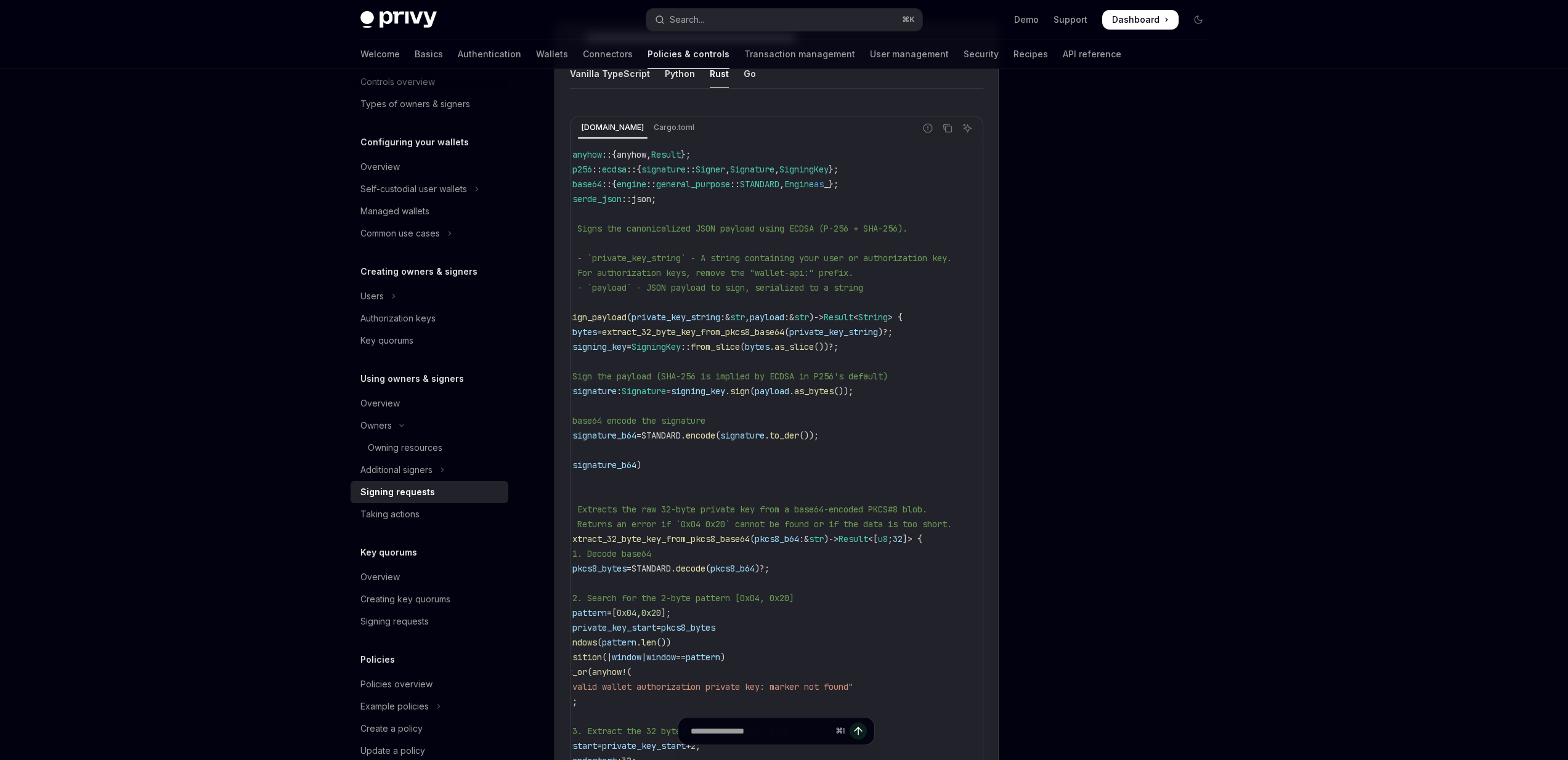
scroll to position [0, 0]
click at [603, 267] on span "/// For authorization keys, remove the "wallet-api:" prefix." at bounding box center [729, 272] width 296 height 11
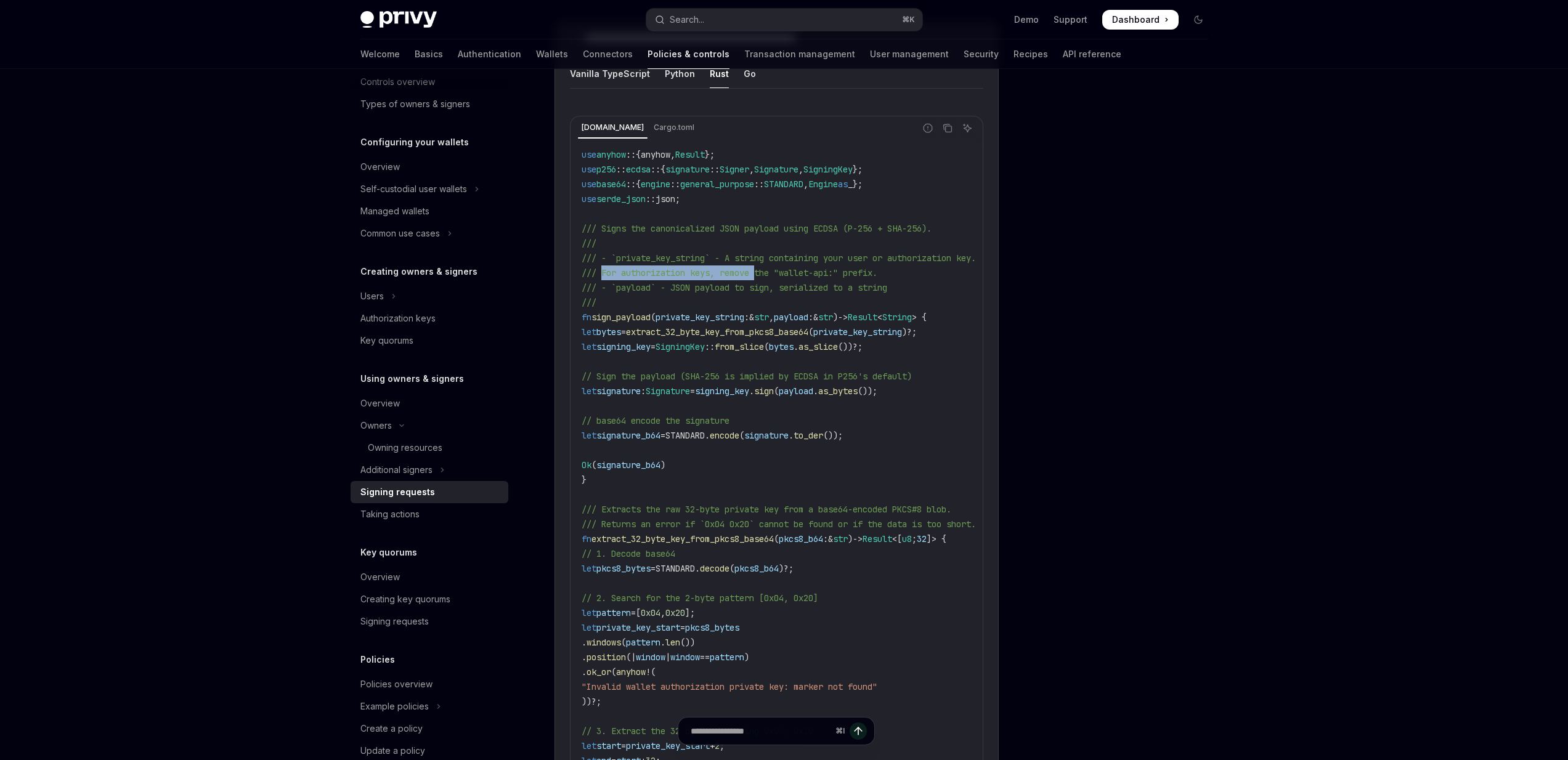
drag, startPoint x: 603, startPoint y: 267, endPoint x: 755, endPoint y: 266, distance: 152.0
click at [755, 267] on span "/// For authorization keys, remove the "wallet-api:" prefix." at bounding box center [729, 272] width 296 height 11
click at [718, 282] on span "/// - `payload` - JSON payload to sign, serialized to a string" at bounding box center [734, 287] width 306 height 11
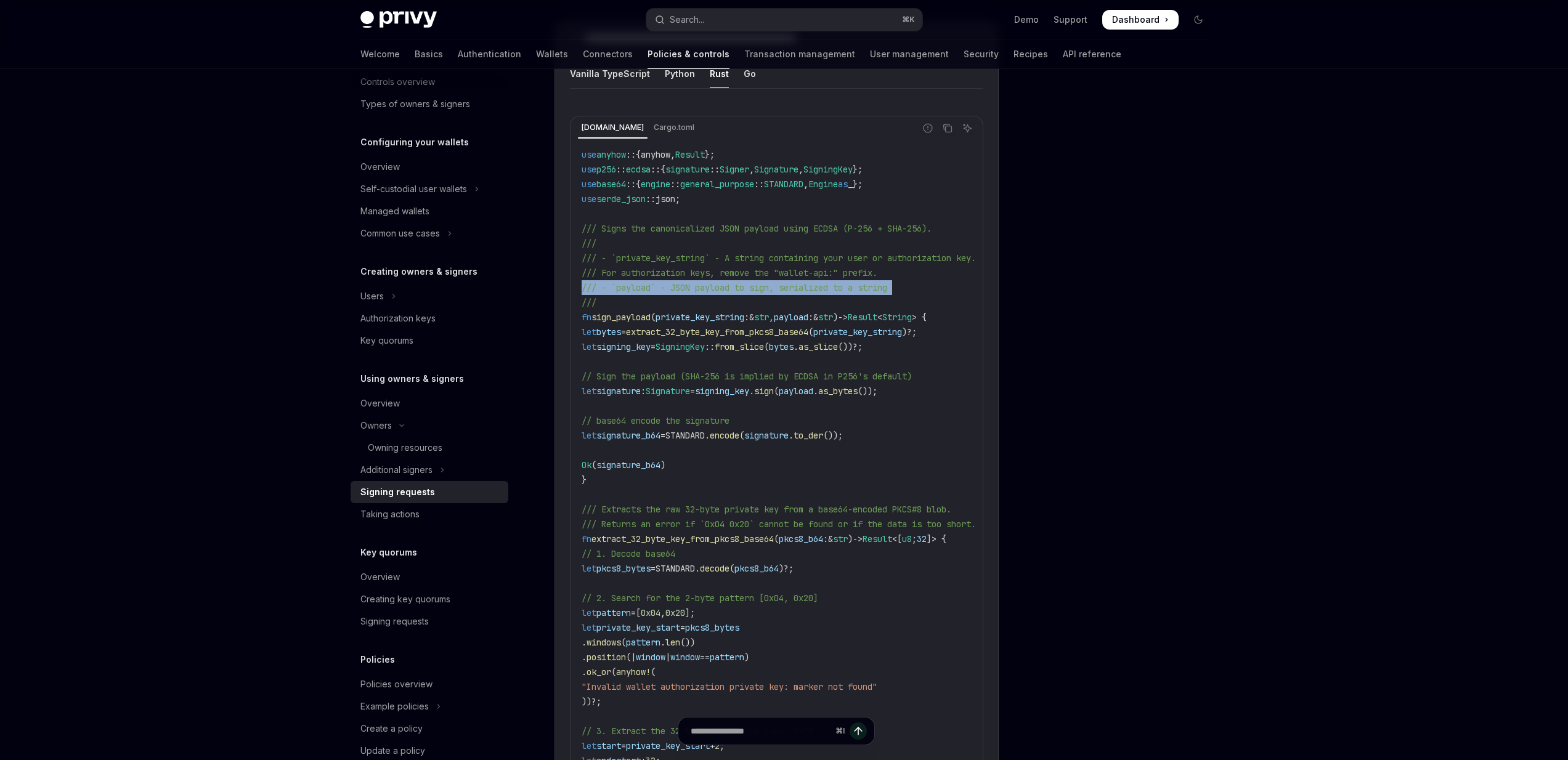
click at [718, 282] on span "/// - `payload` - JSON payload to sign, serialized to a string" at bounding box center [734, 287] width 306 height 11
click at [718, 271] on span "/// For authorization keys, remove the "wallet-api:" prefix." at bounding box center [729, 272] width 296 height 11
click at [716, 267] on span "/// For authorization keys, remove the "wallet-api:" prefix." at bounding box center [729, 272] width 296 height 11
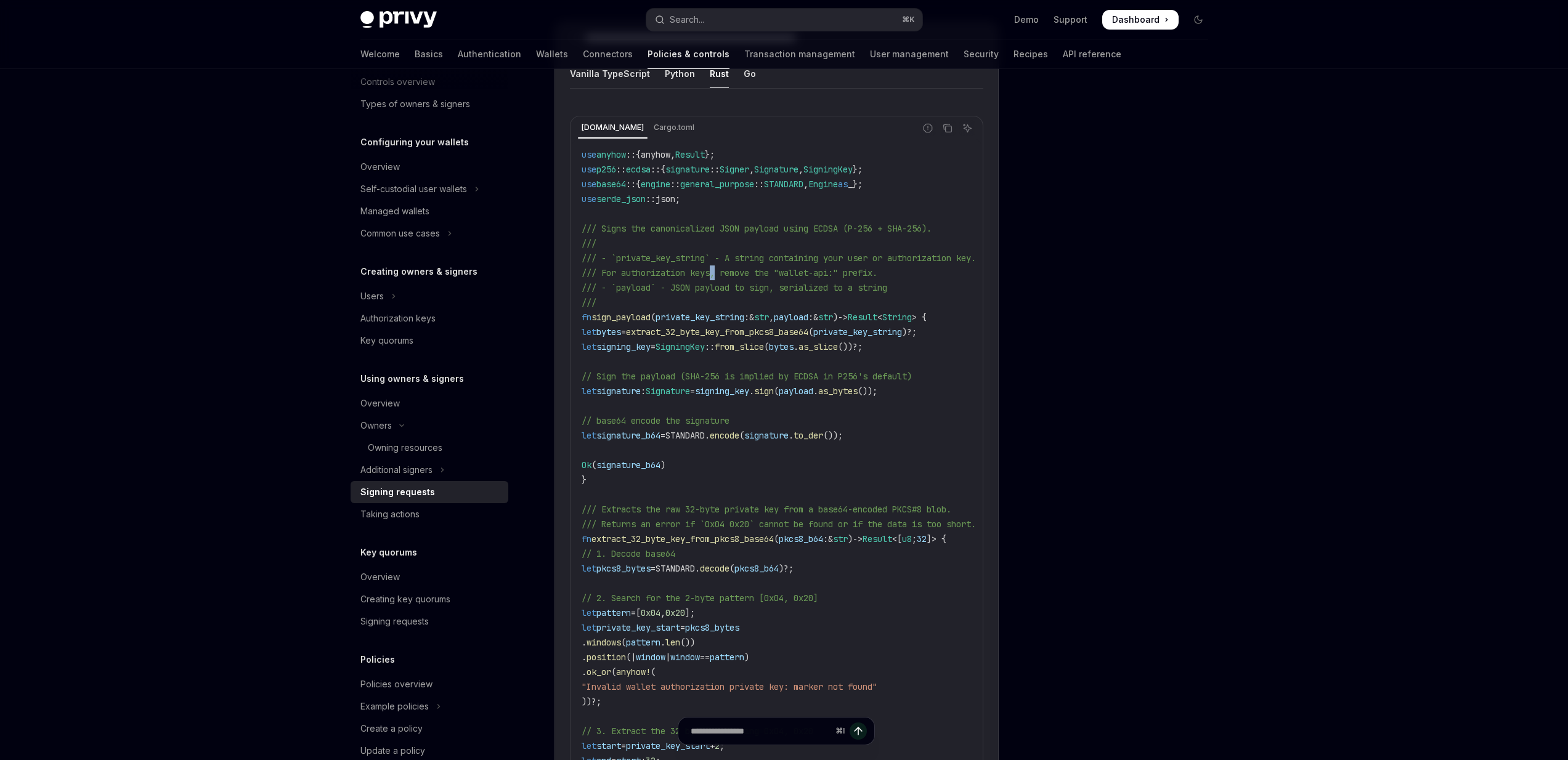
click at [716, 267] on span "/// For authorization keys, remove the "wallet-api:" prefix." at bounding box center [729, 272] width 296 height 11
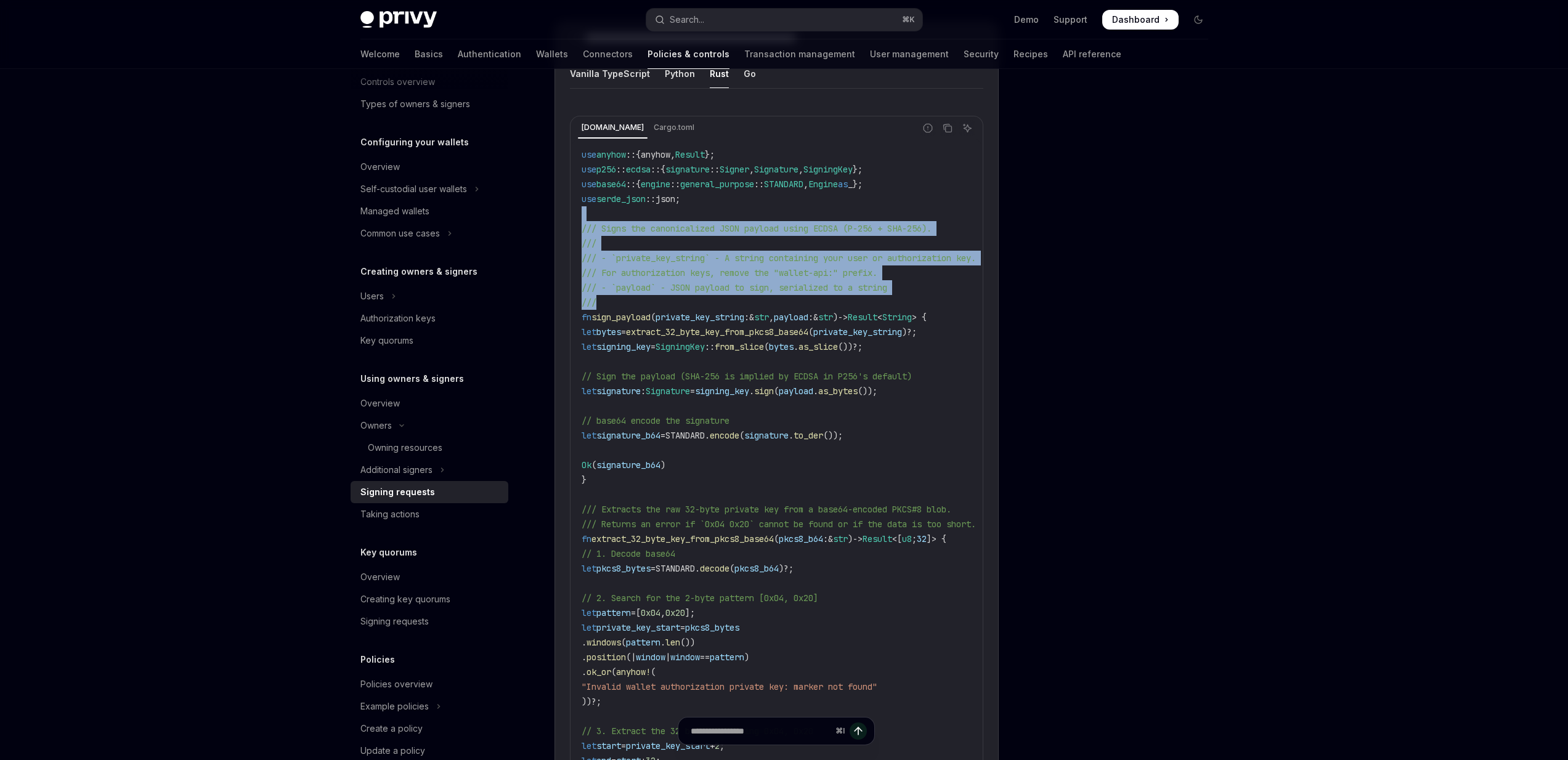
drag, startPoint x: 709, startPoint y: 209, endPoint x: 700, endPoint y: 299, distance: 90.4
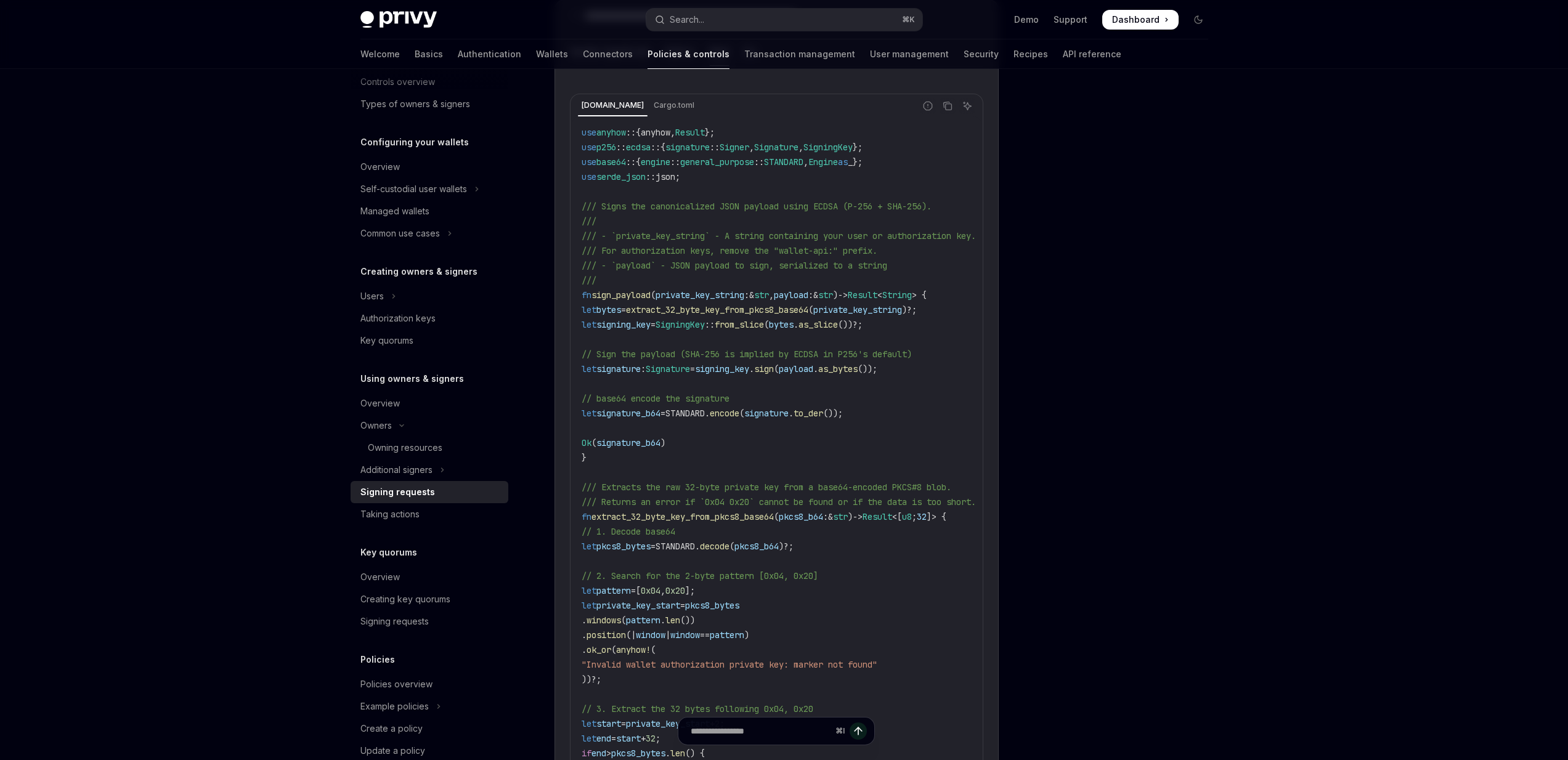
scroll to position [1543, 0]
drag, startPoint x: 682, startPoint y: 341, endPoint x: 680, endPoint y: 362, distance: 21.1
click at [680, 362] on code "use anyhow :: {anyhow, Result }; use p256 :: ecdsa :: { signature :: Signer , S…" at bounding box center [798, 761] width 433 height 1271
click at [680, 364] on span "Signature" at bounding box center [667, 369] width 44 height 11
drag, startPoint x: 680, startPoint y: 378, endPoint x: 674, endPoint y: 339, distance: 39.5
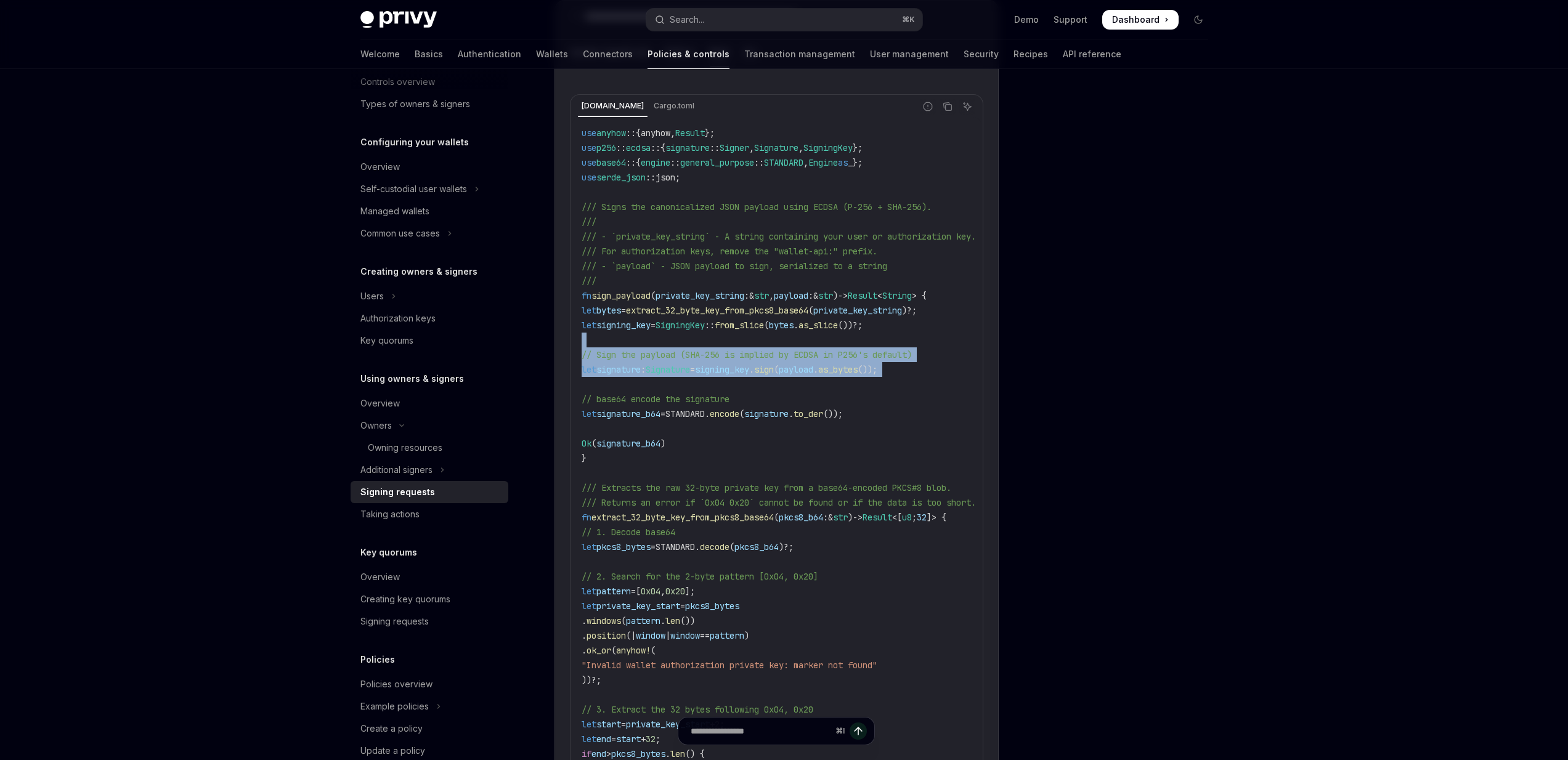
click at [674, 339] on code "use anyhow :: {anyhow, Result }; use p256 :: ecdsa :: { signature :: Signer , S…" at bounding box center [798, 761] width 433 height 1271
drag, startPoint x: 674, startPoint y: 339, endPoint x: 669, endPoint y: 376, distance: 37.3
click at [670, 376] on code "use anyhow :: {anyhow, Result }; use p256 :: ecdsa :: { signature :: Signer , S…" at bounding box center [798, 761] width 433 height 1271
click at [669, 376] on code "use anyhow :: {anyhow, Result }; use p256 :: ecdsa :: { signature :: Signer , S…" at bounding box center [798, 761] width 433 height 1271
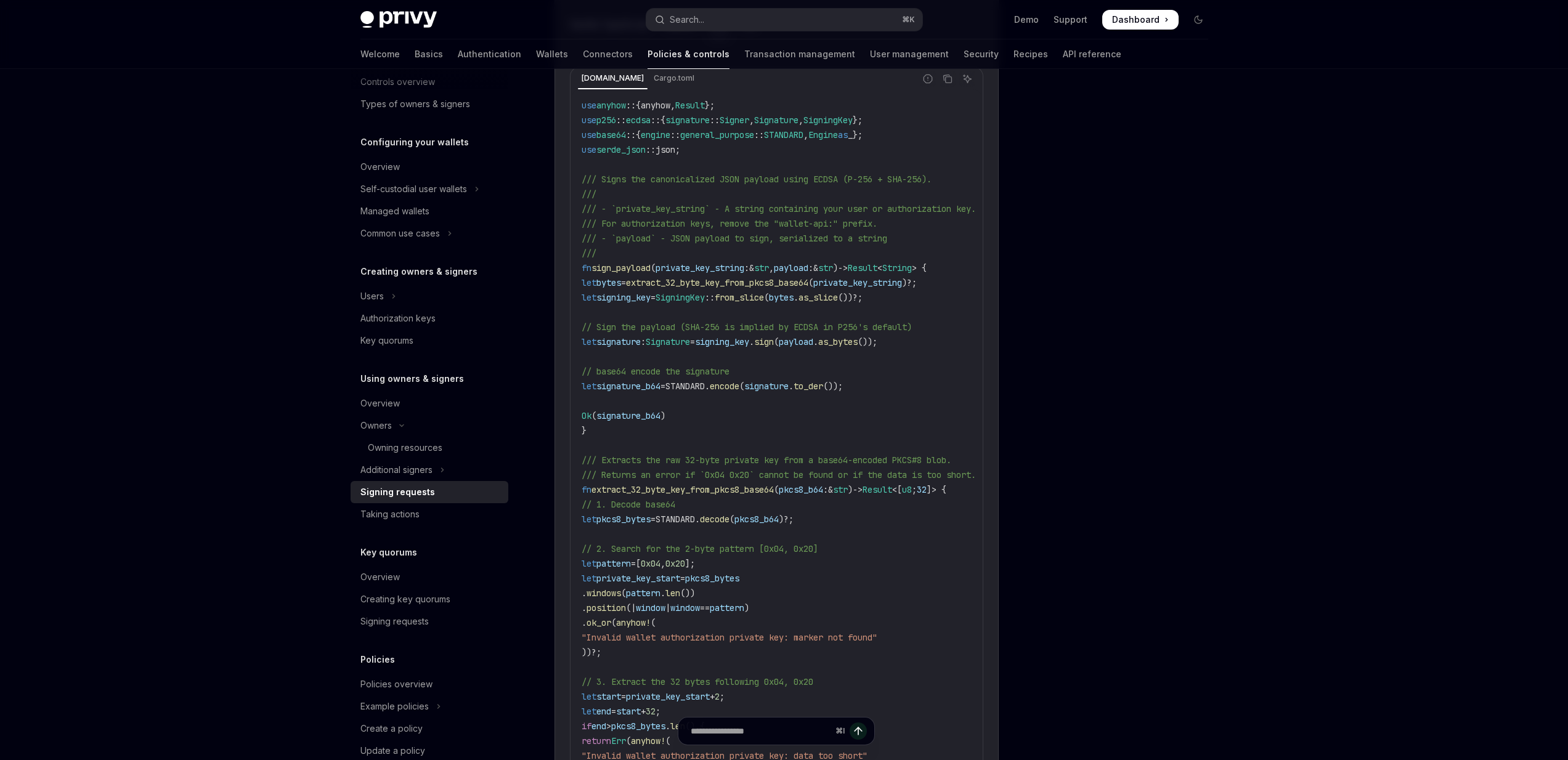
scroll to position [1574, 0]
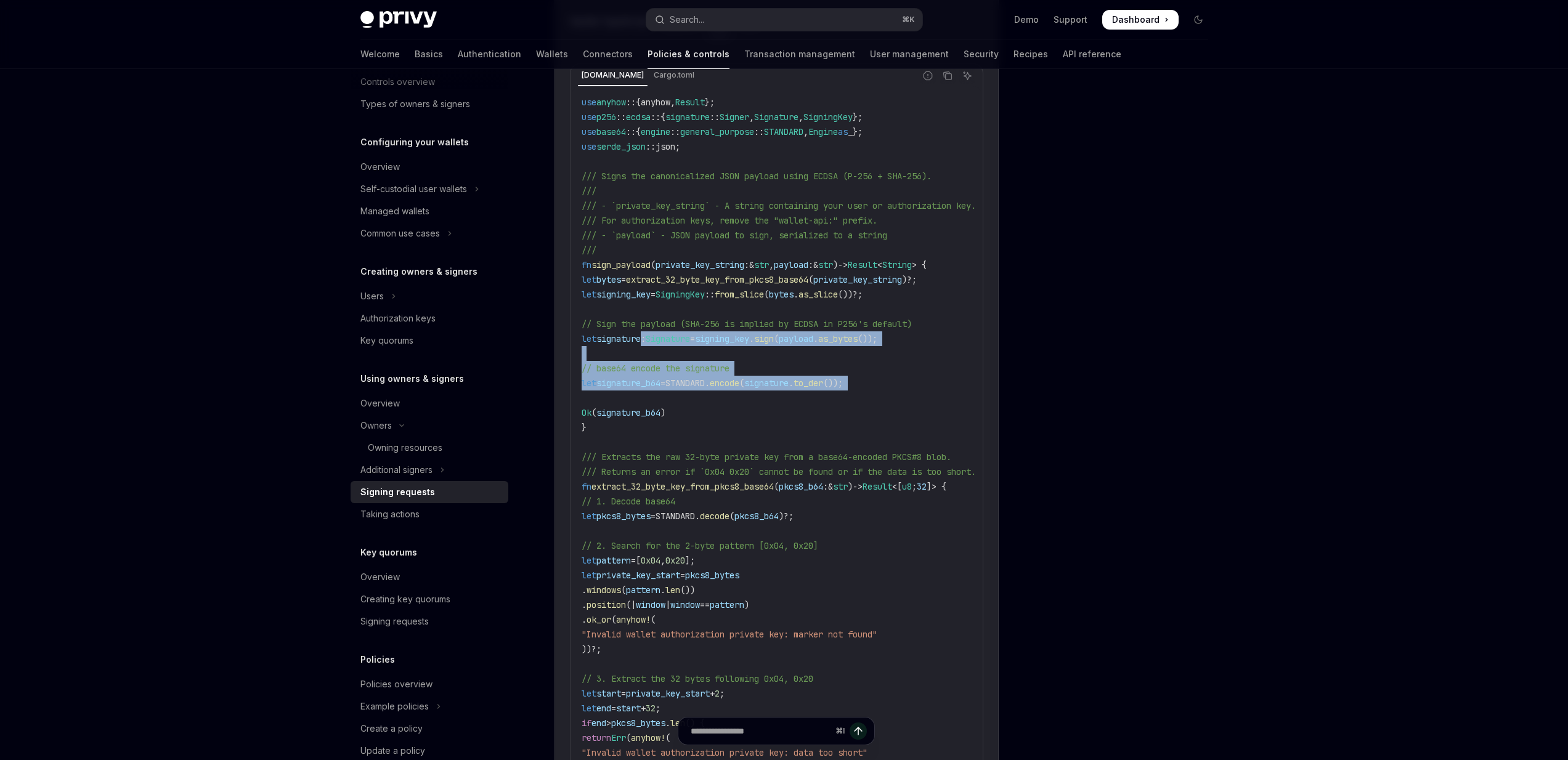
drag, startPoint x: 663, startPoint y: 391, endPoint x: 657, endPoint y: 336, distance: 55.3
click at [657, 336] on code "use anyhow :: {anyhow, Result }; use p256 :: ecdsa :: { signature :: Signer , S…" at bounding box center [798, 731] width 433 height 1271
click at [641, 336] on span "signature" at bounding box center [618, 338] width 44 height 11
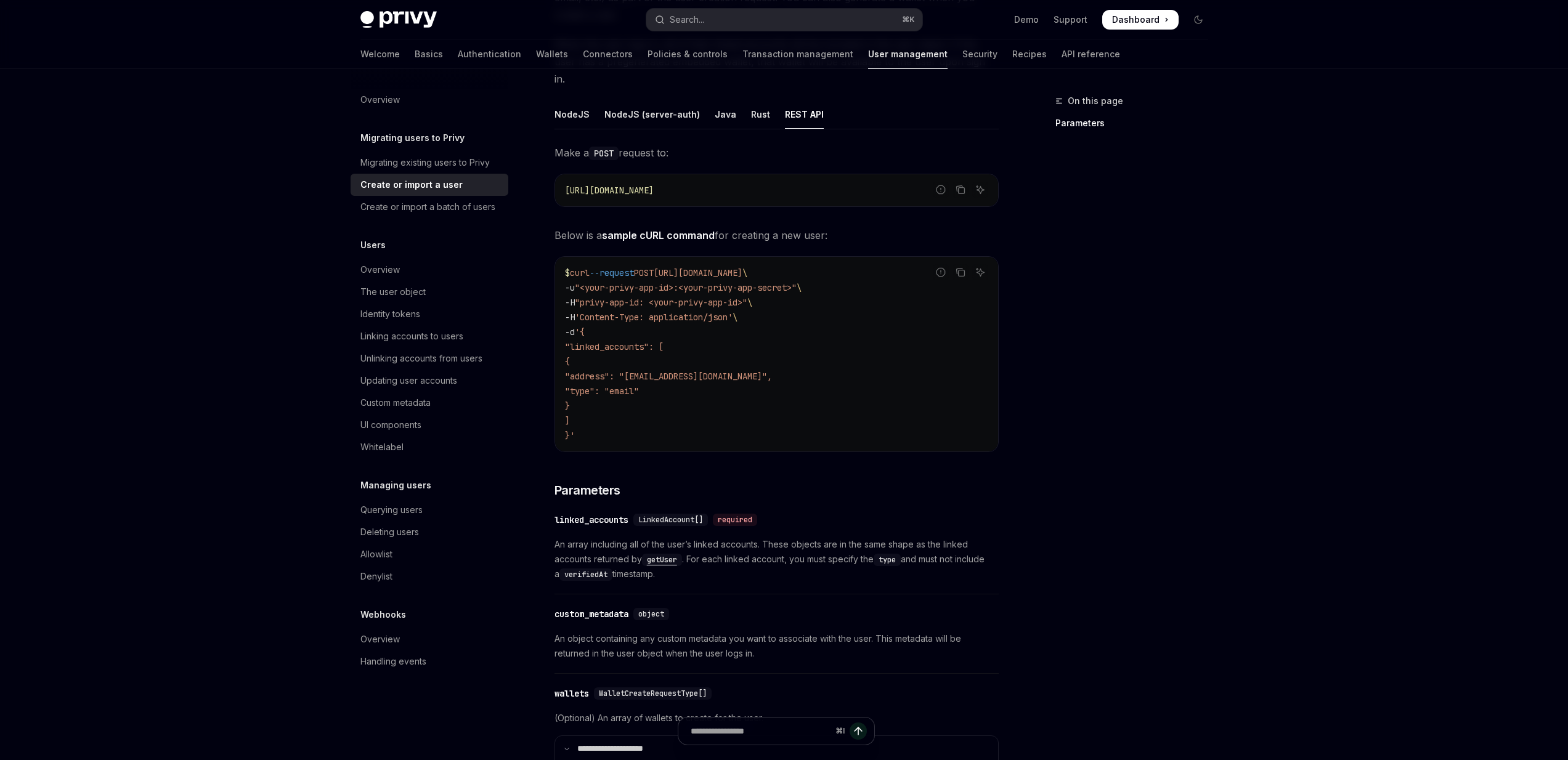
scroll to position [184, 0]
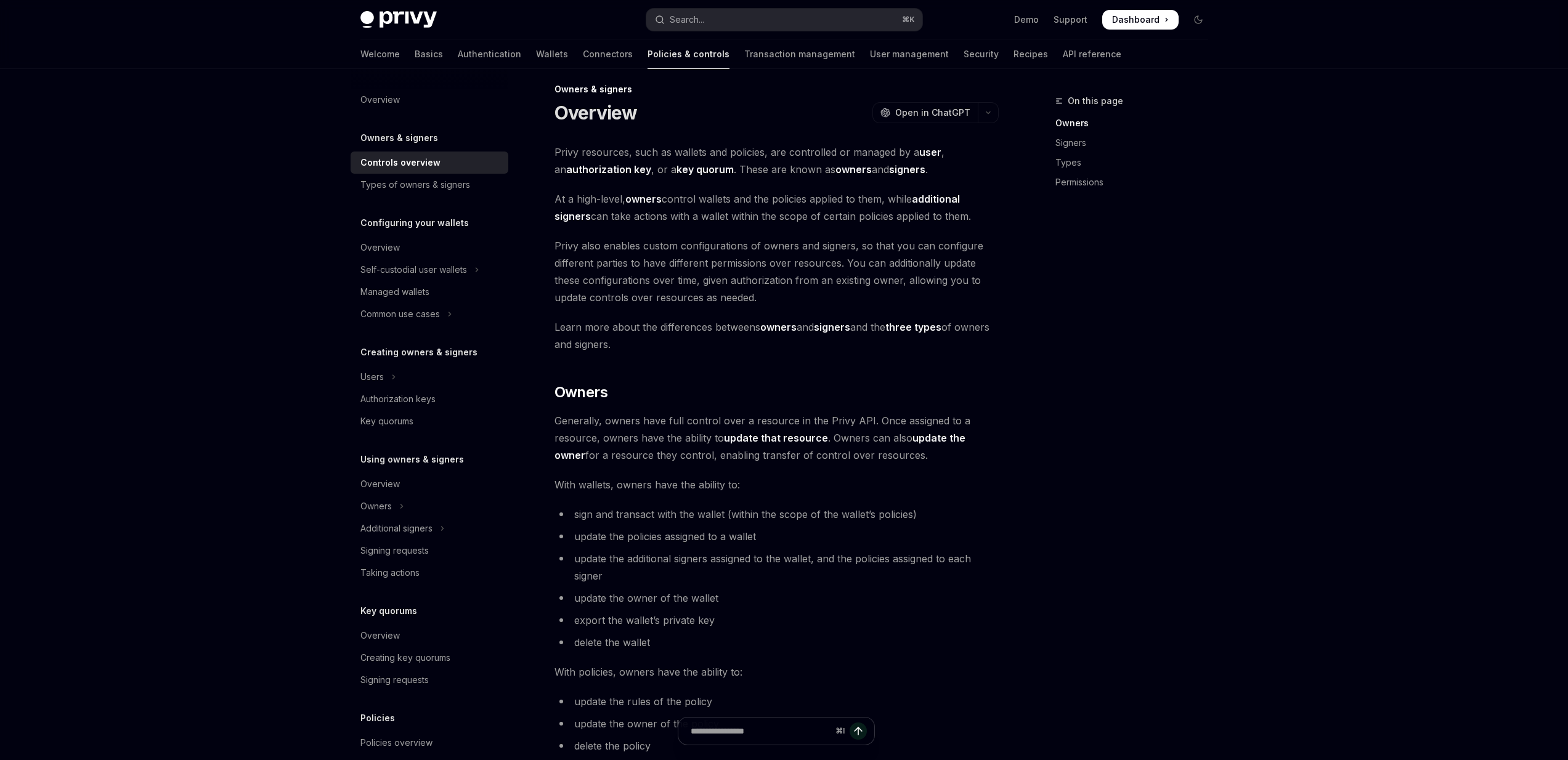
click at [398, 36] on div "Privy Docs home page Search... ⌘ K Demo Support Dashboard Dashboard Search..." at bounding box center [785, 20] width 848 height 40
click at [398, 26] on img at bounding box center [399, 19] width 77 height 17
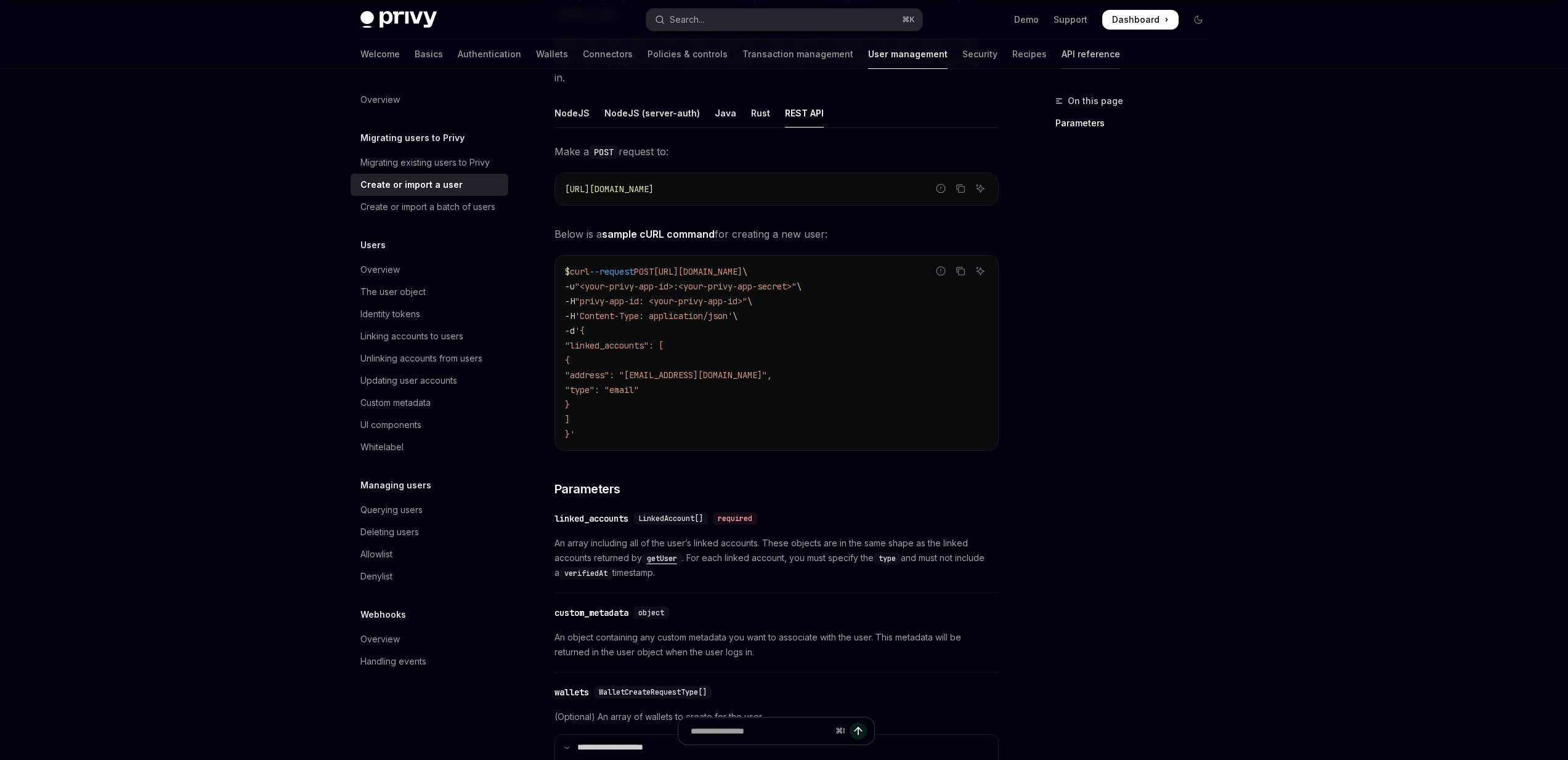
click at [1062, 58] on link "API reference" at bounding box center [1091, 54] width 59 height 29
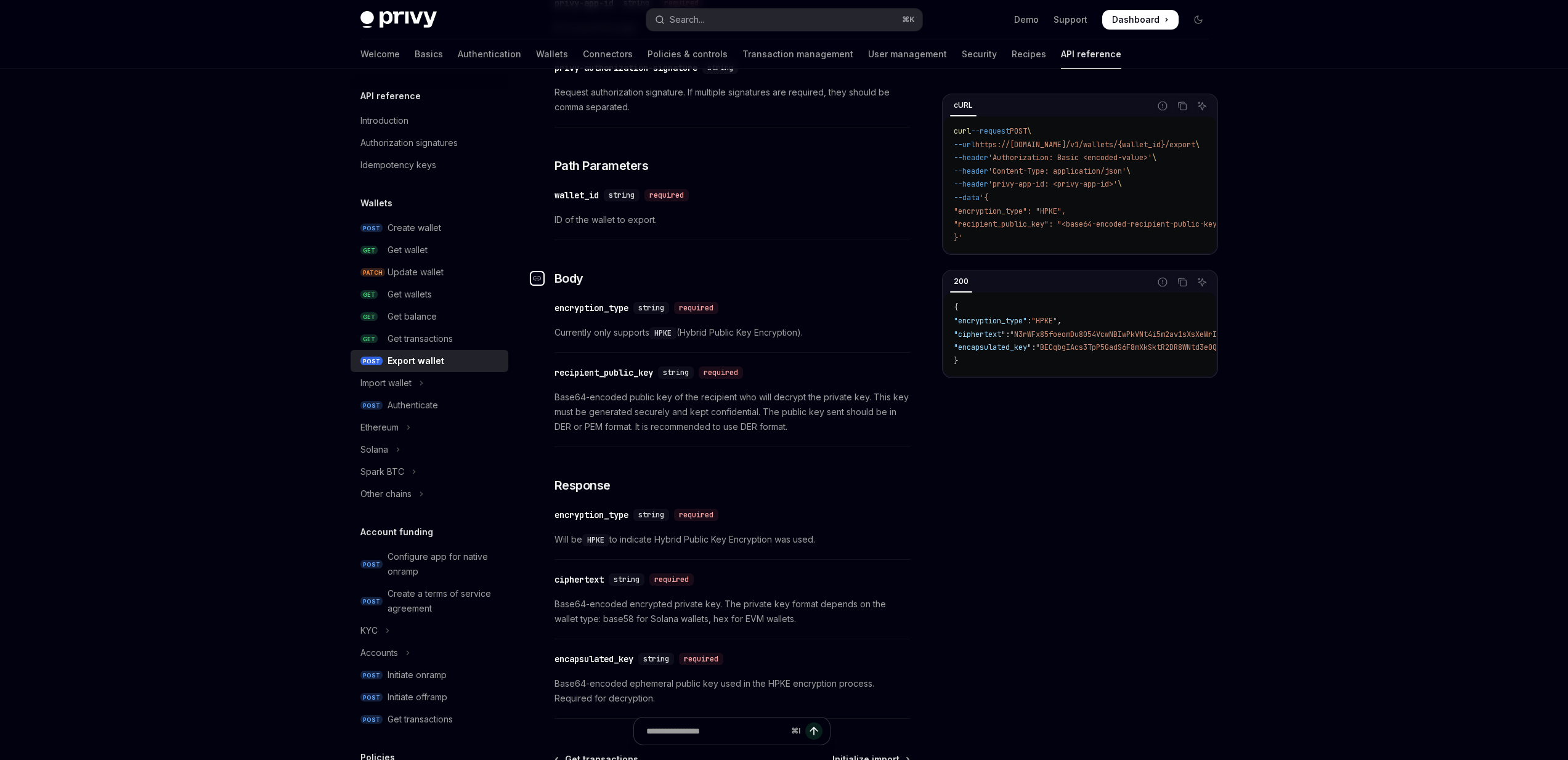
click at [550, 278] on link "​" at bounding box center [542, 278] width 25 height 17
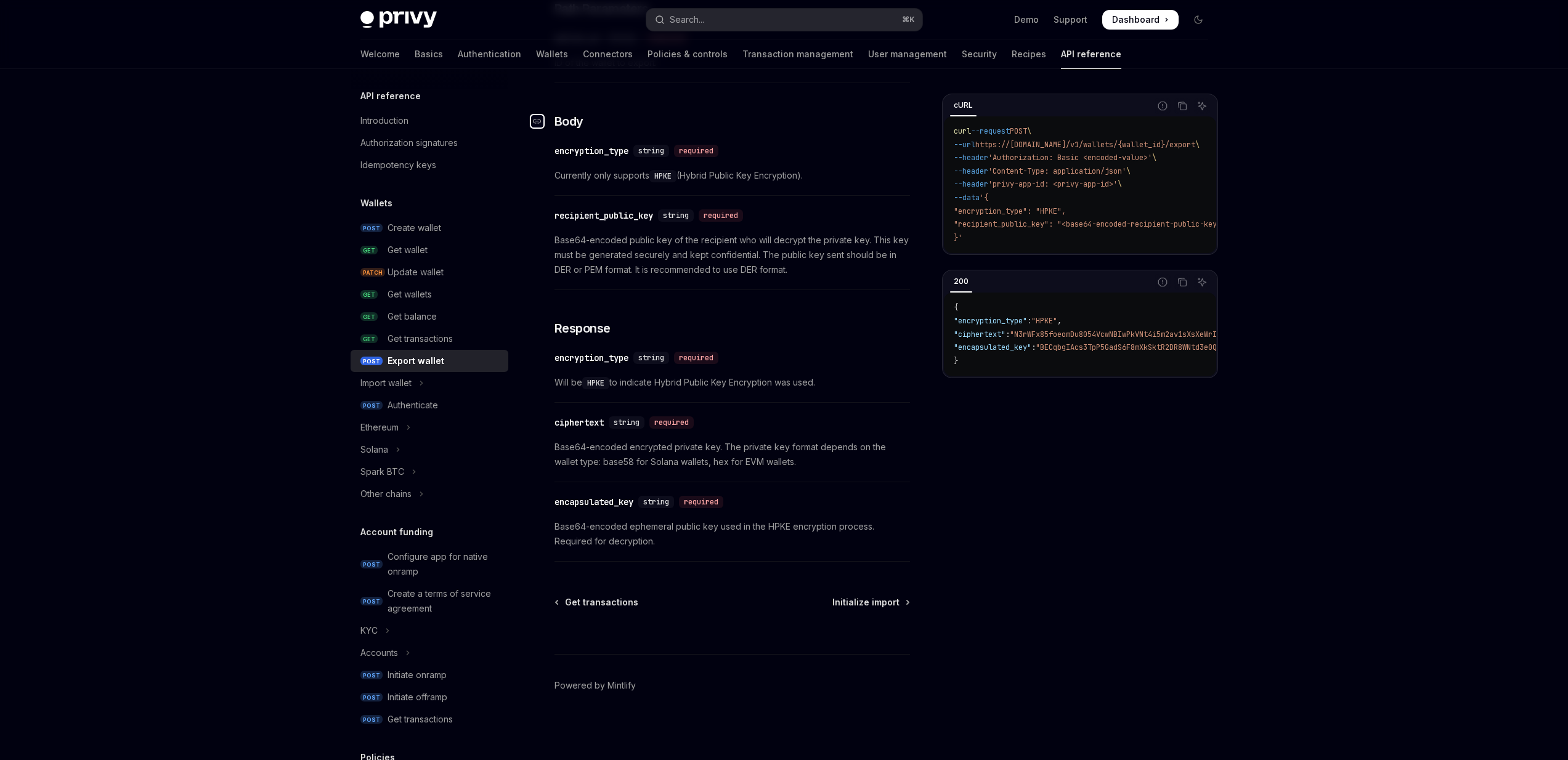
scroll to position [594, 0]
click at [553, 278] on div "Wallets Export wallet OpenAI Open in ChatGPT Export a wallet’s private key. Ope…" at bounding box center [617, 129] width 591 height 1260
click at [685, 270] on span "Base64-encoded public key of the recipient who will decrypt the private key. Th…" at bounding box center [732, 254] width 356 height 44
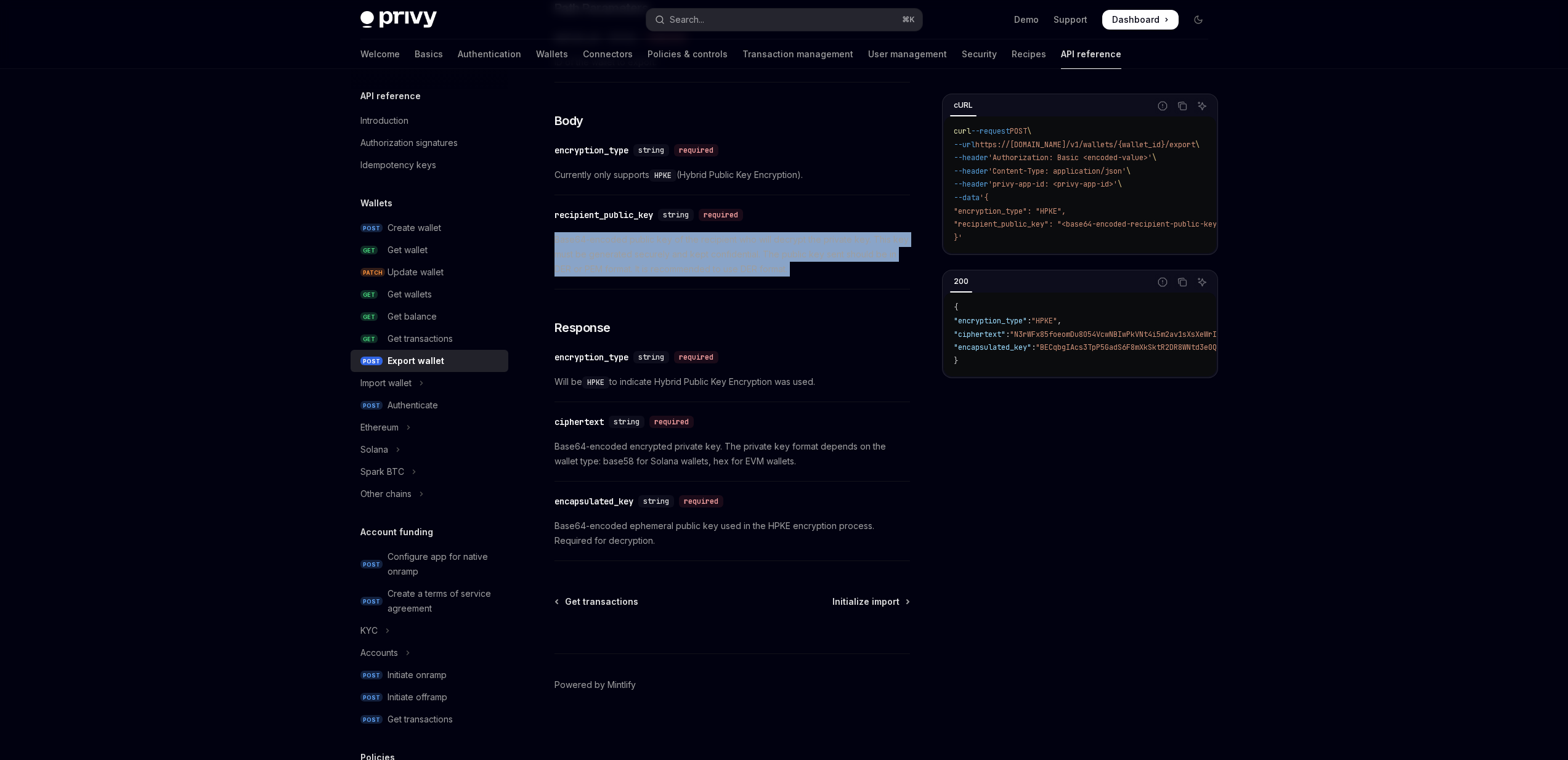
click at [685, 270] on span "Base64-encoded public key of the recipient who will decrypt the private key. Th…" at bounding box center [732, 254] width 356 height 44
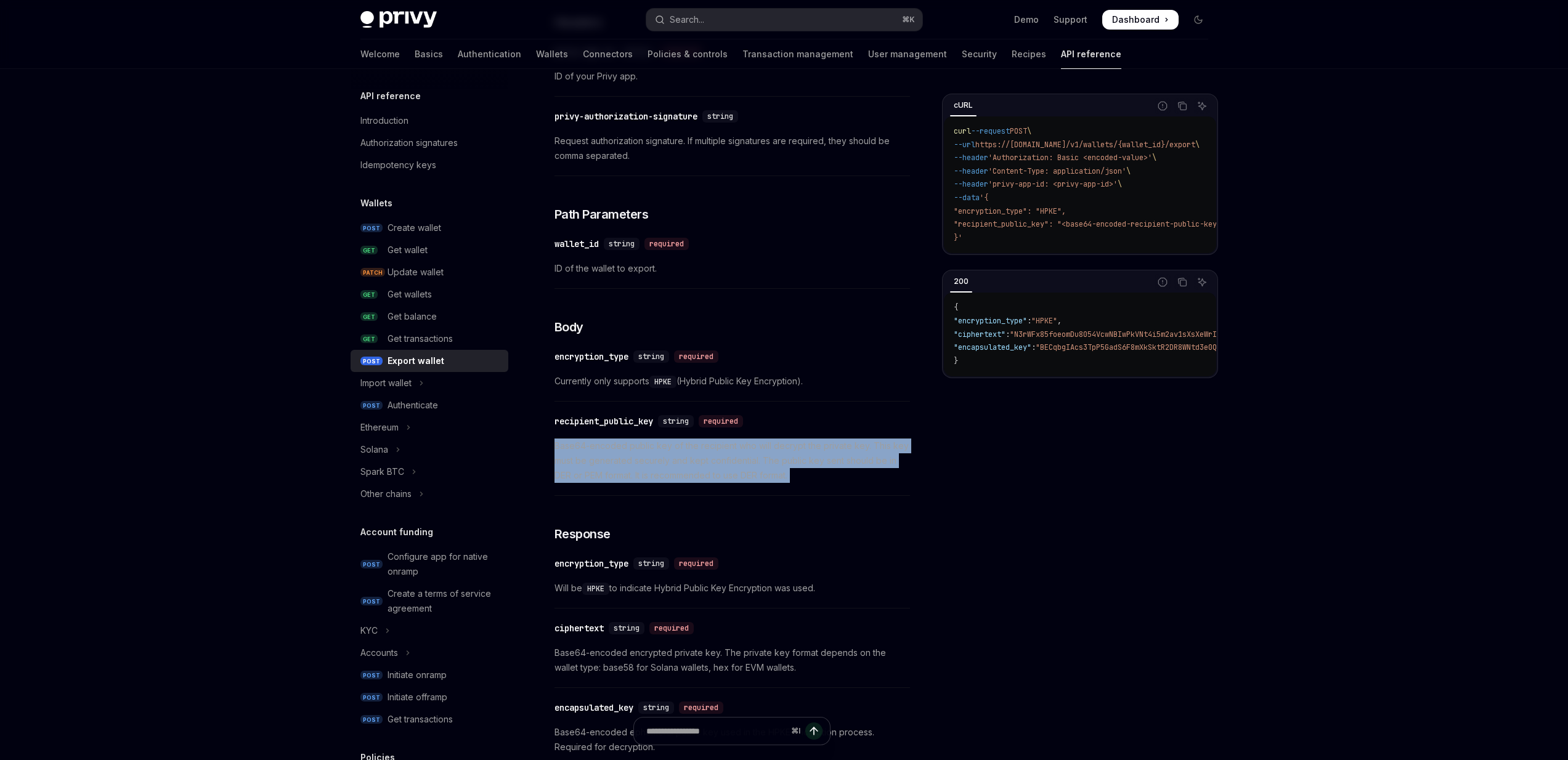
scroll to position [0, 0]
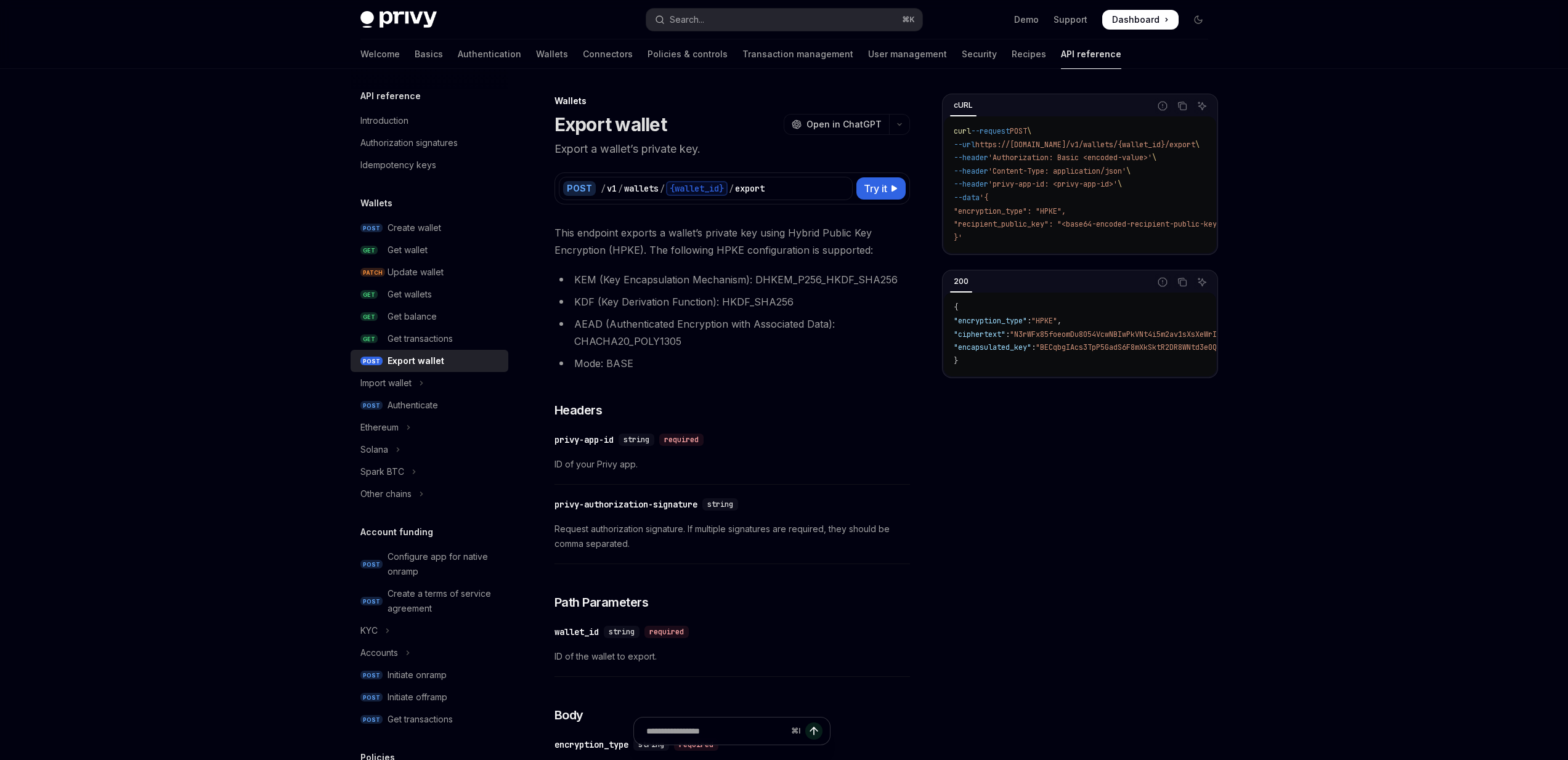
click at [558, 100] on div "Wallets" at bounding box center [732, 101] width 356 height 12
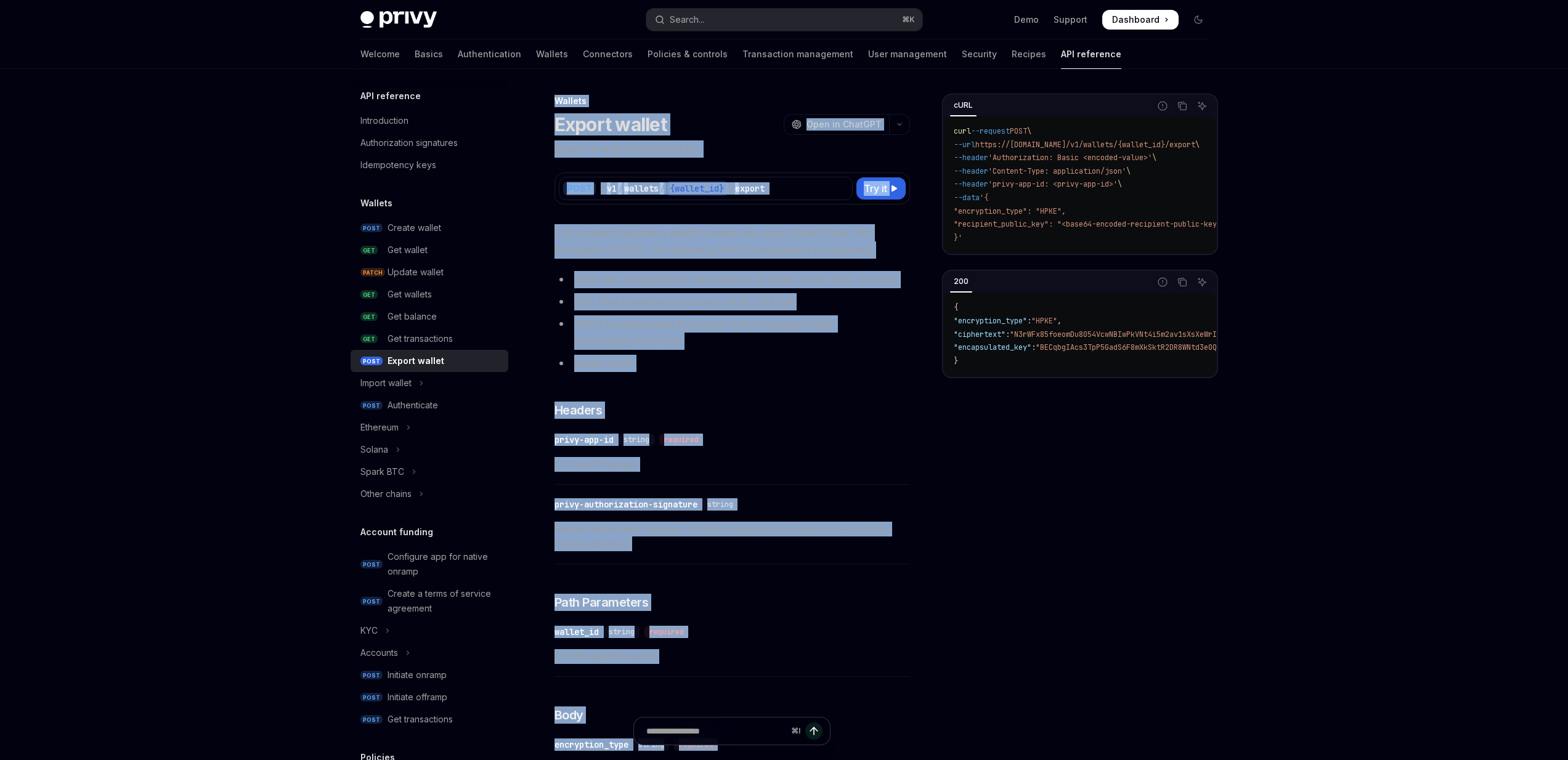
scroll to position [594, 0]
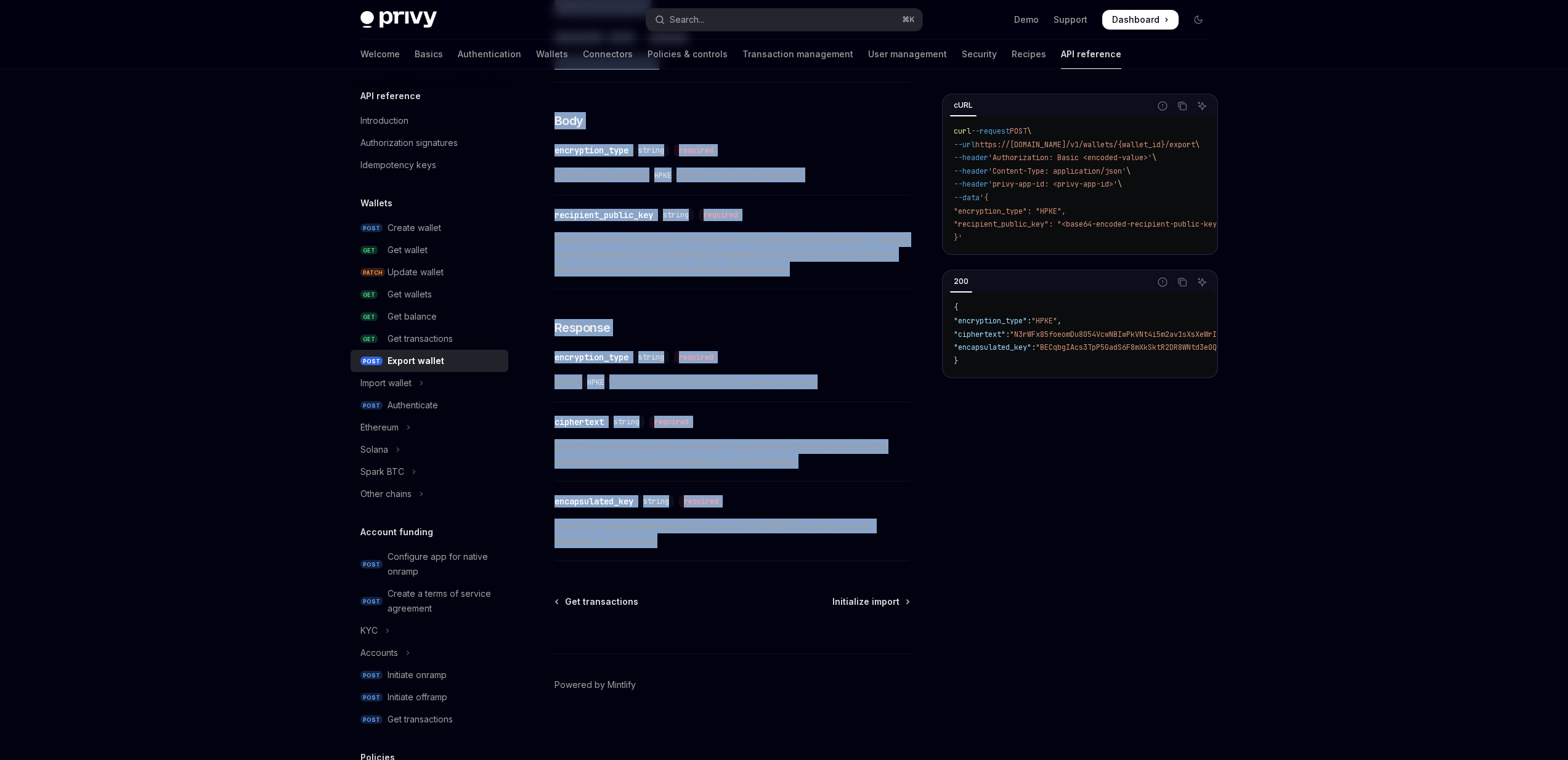
drag, startPoint x: 558, startPoint y: 100, endPoint x: 697, endPoint y: 552, distance: 472.9
click at [697, 552] on div "Wallets Export wallet OpenAI Open in ChatGPT Export a wallet’s private key. Ope…" at bounding box center [617, 129] width 591 height 1260
copy div "Loremip Dolors ametco AdipIS Elit se DoeiUSM Tempor i utlabo’e dolorem ali. Eni…"
click at [958, 105] on div "cURL" at bounding box center [963, 105] width 26 height 15
drag, startPoint x: 958, startPoint y: 105, endPoint x: 1041, endPoint y: 268, distance: 182.9
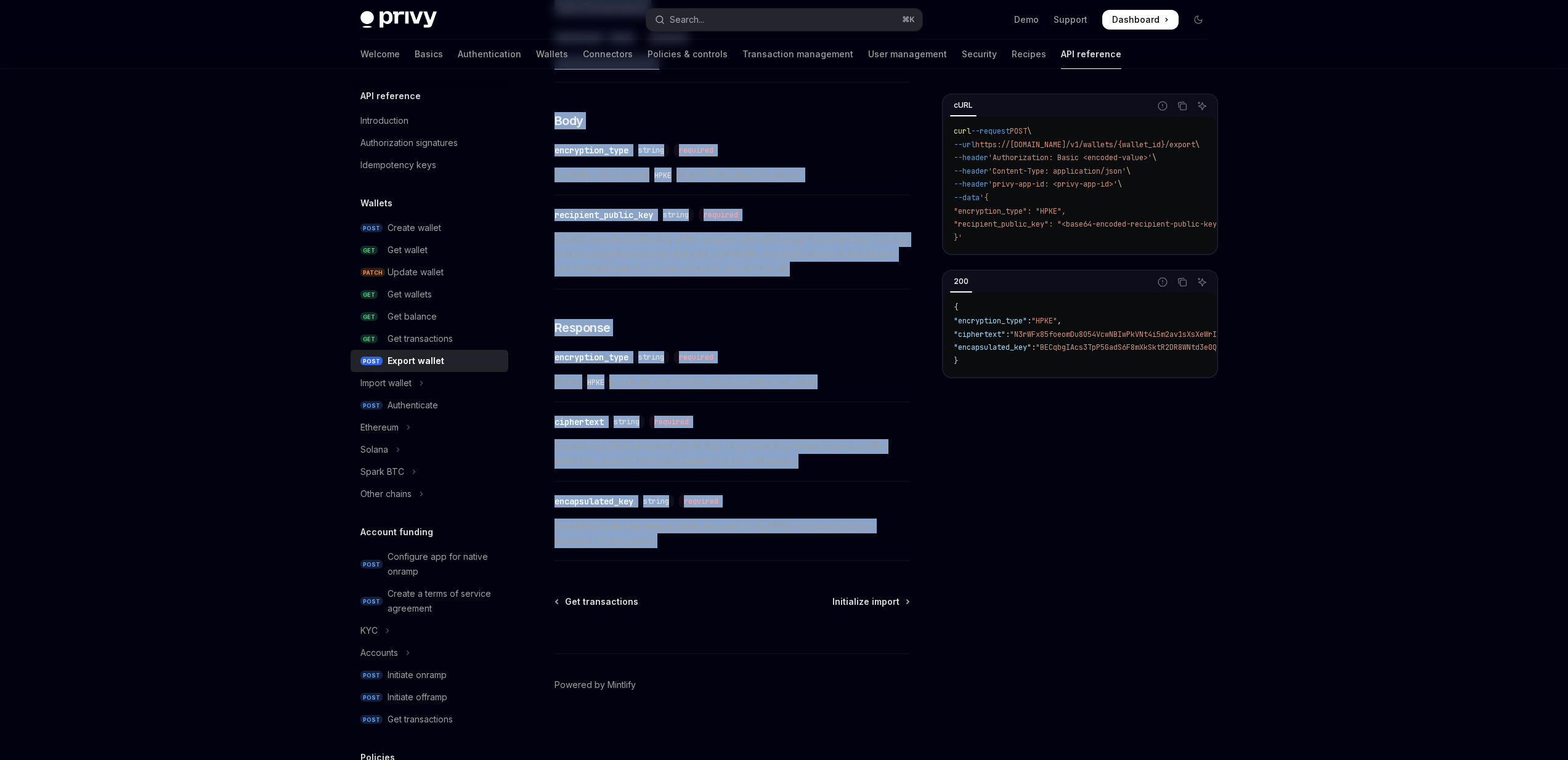
click at [1041, 268] on div "cURL Report incorrect code Copy Ask AI curl --request POST \ --url https://[DOM…" at bounding box center [1080, 236] width 276 height 285
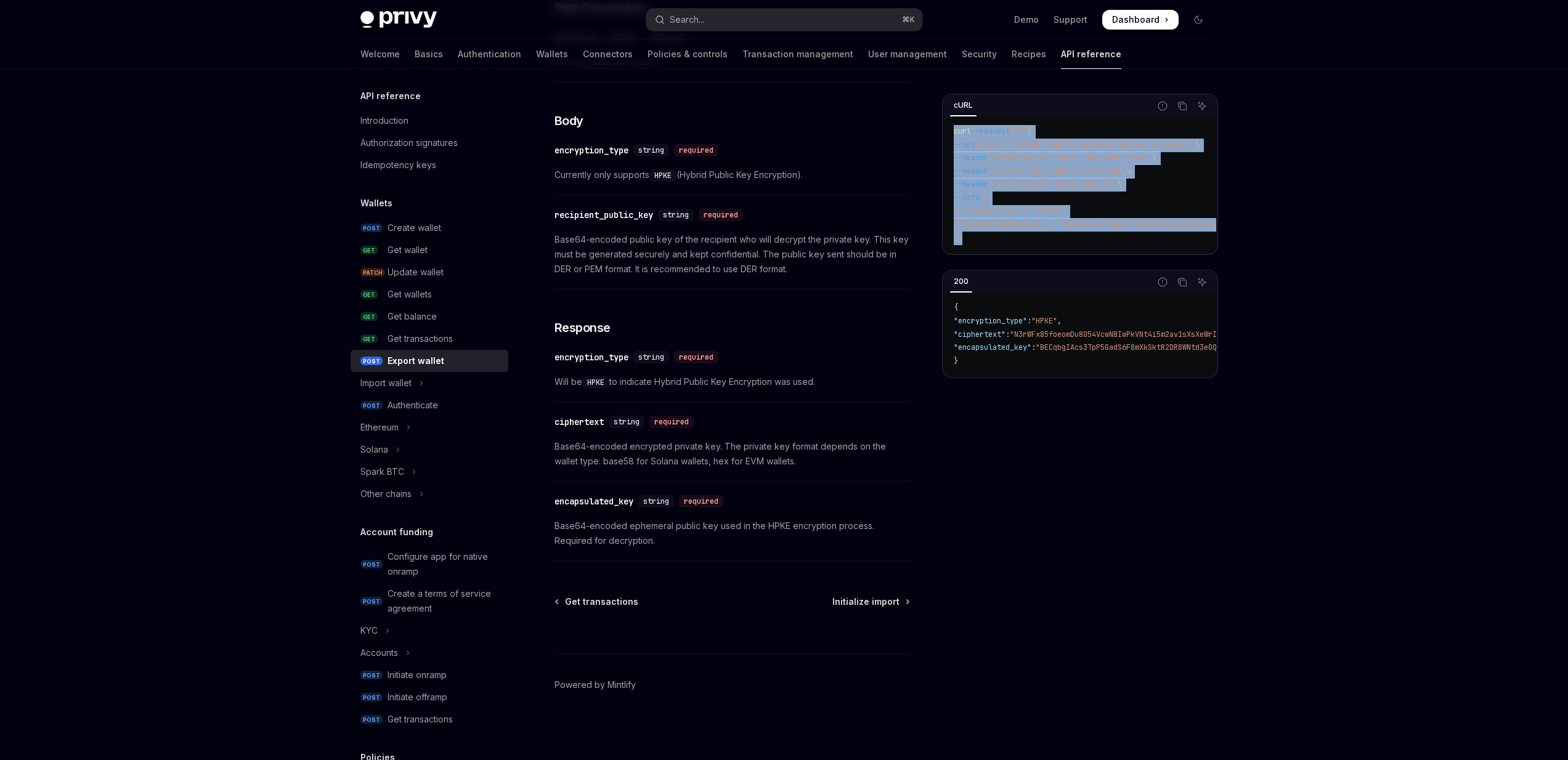
drag, startPoint x: 1025, startPoint y: 239, endPoint x: 947, endPoint y: 123, distance: 139.8
click at [947, 123] on div "curl --request POST \ --url https://[DOMAIN_NAME]/v1/wallets/{wallet_id}/export…" at bounding box center [1080, 184] width 273 height 137
copy code "curl --request POST \ --url https://[DOMAIN_NAME]/v1/wallets/{wallet_id}/export…"
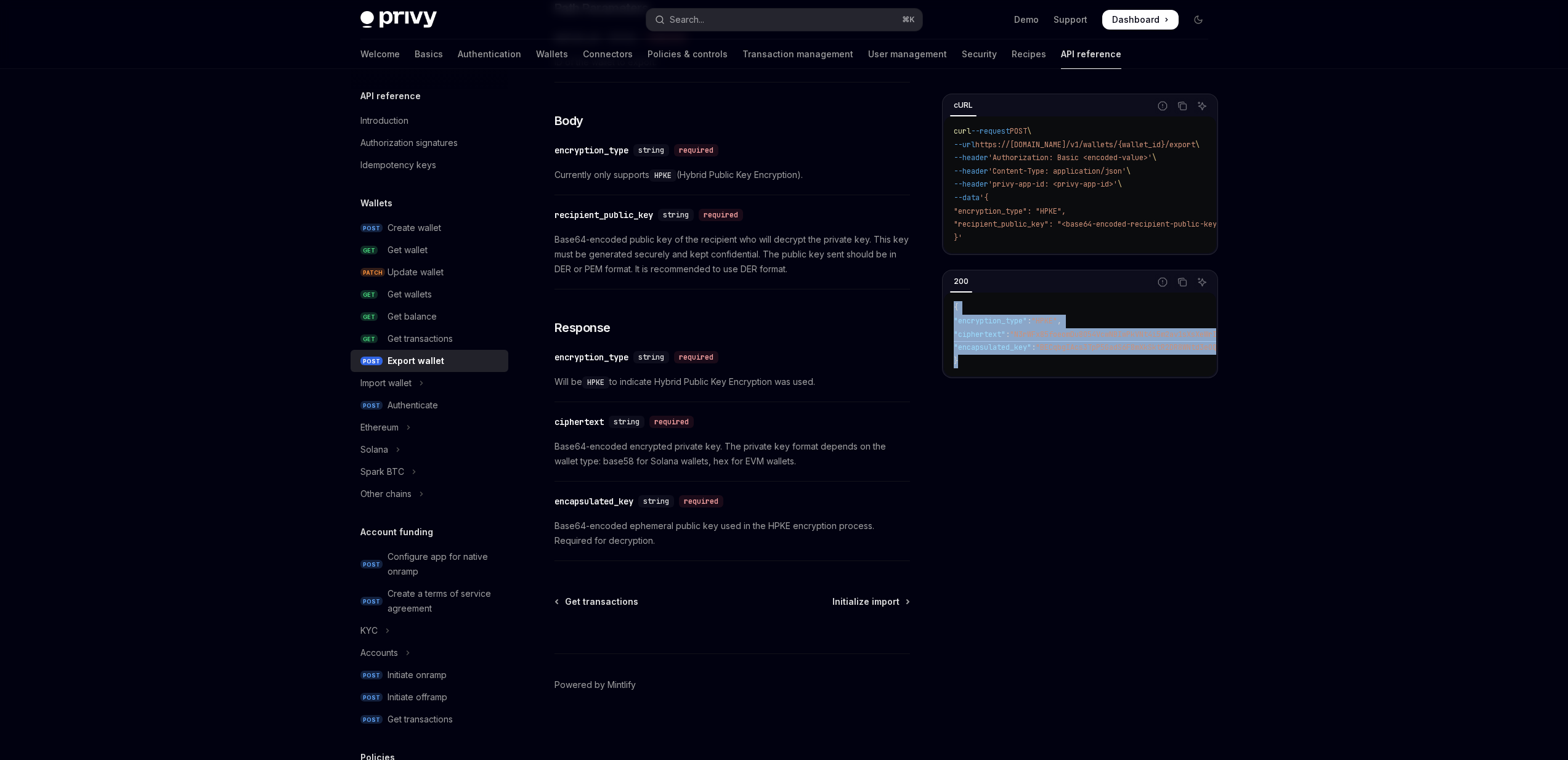
drag, startPoint x: 1012, startPoint y: 368, endPoint x: 955, endPoint y: 317, distance: 76.5
click at [954, 317] on code "{ "encryption_type" : "HPKE" , "ciphertext" : "N3rWFx85foeomDu8054VcwNBIwPkVNt4…" at bounding box center [1203, 334] width 500 height 66
copy code "{ "encryption_type" : "HPKE" , "ciphertext" : "N3rWFx85foeomDu8054VcwNBIwPkVNt4…"
